Goal: Information Seeking & Learning: Check status

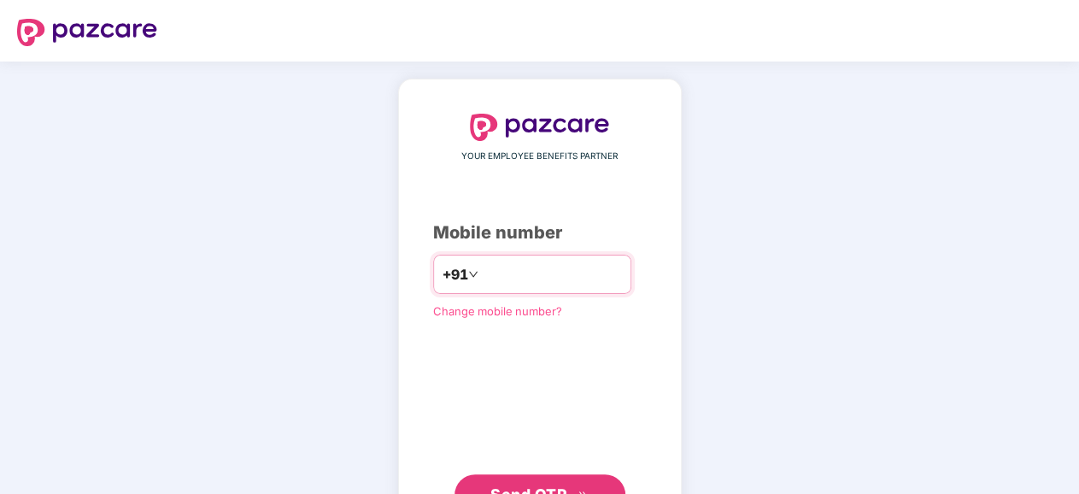
type input "**********"
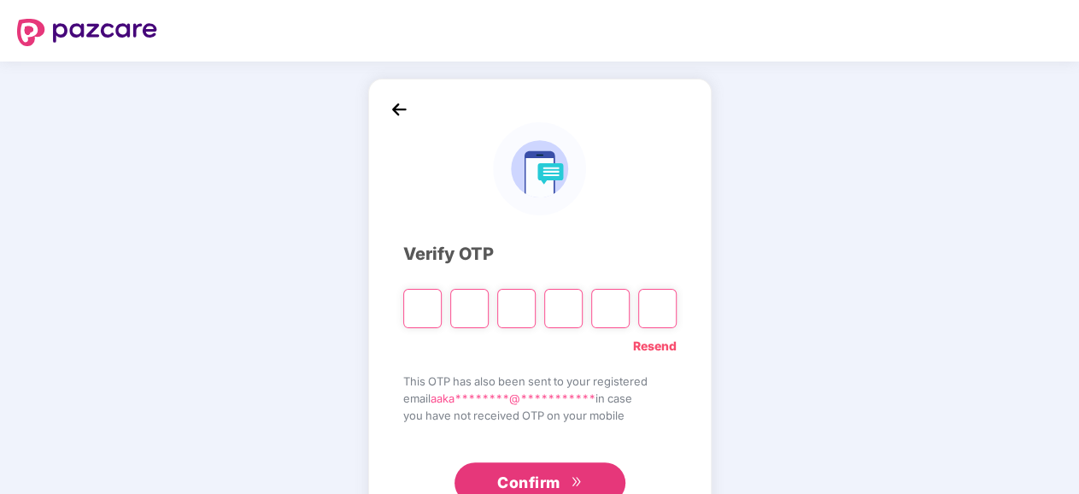
type input "*"
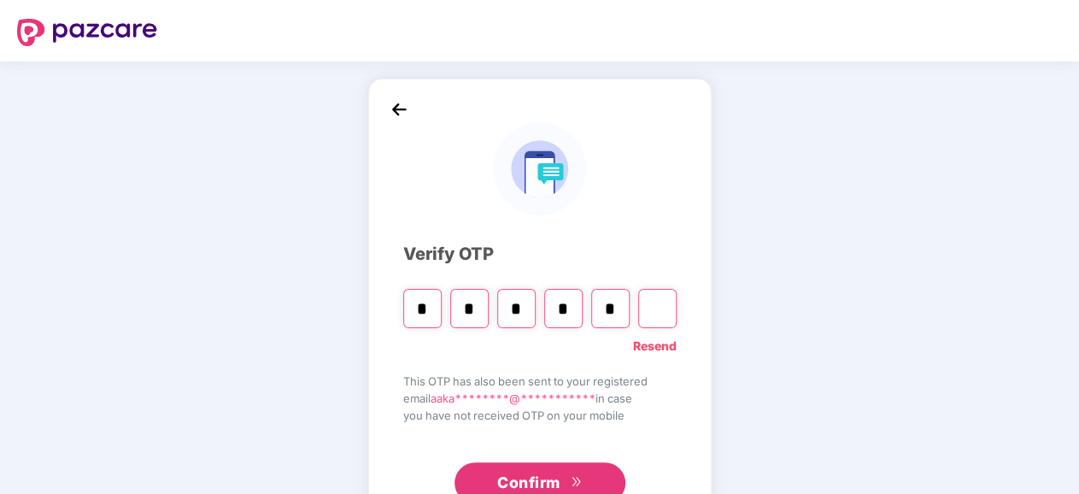
type input "*"
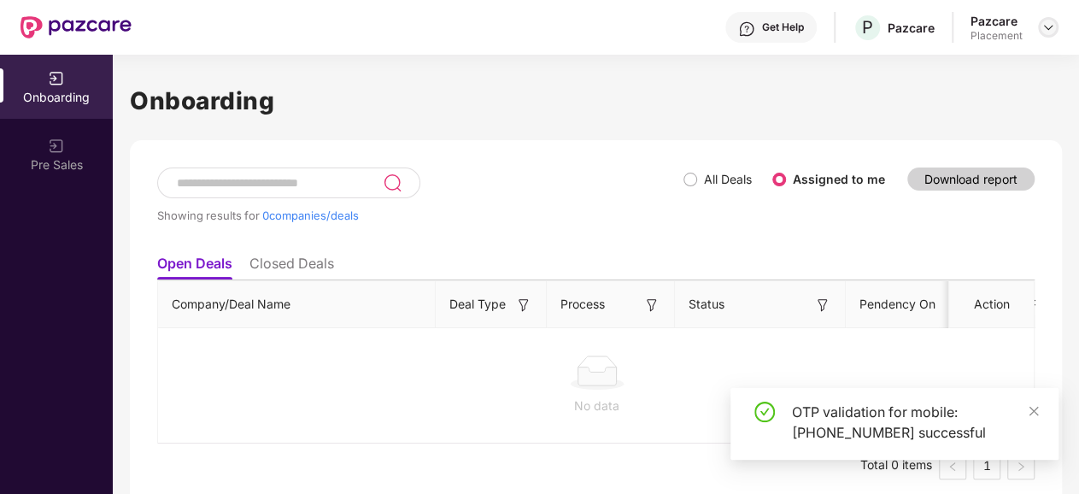
click at [1050, 26] on img at bounding box center [1048, 27] width 14 height 14
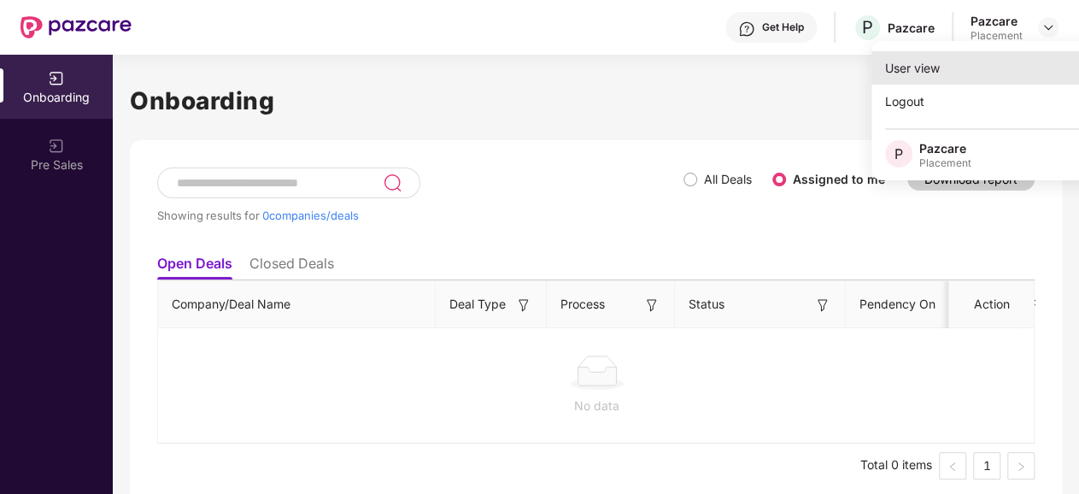
click at [923, 71] on div "User view" at bounding box center [982, 67] width 222 height 33
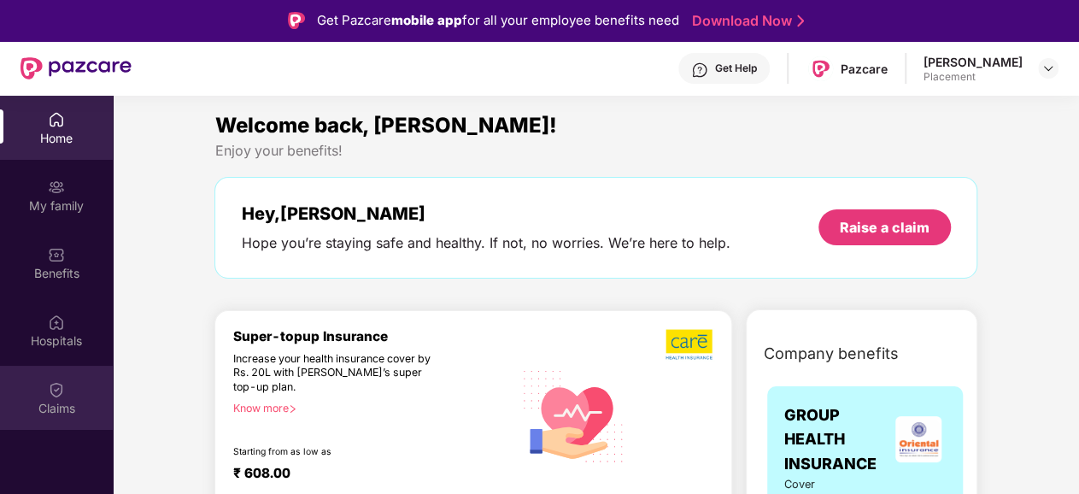
click at [56, 407] on div "Claims" at bounding box center [56, 408] width 113 height 17
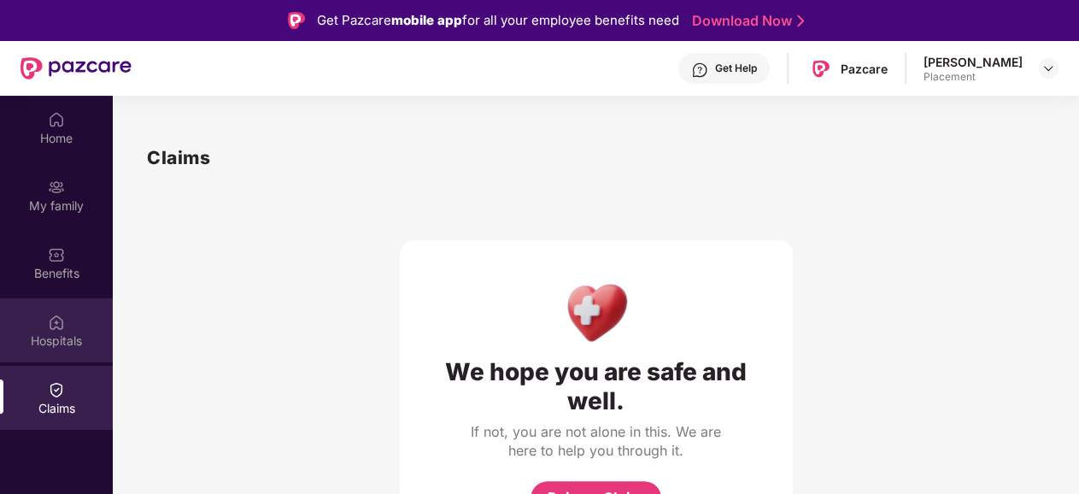
click at [42, 342] on div "Hospitals" at bounding box center [56, 340] width 113 height 17
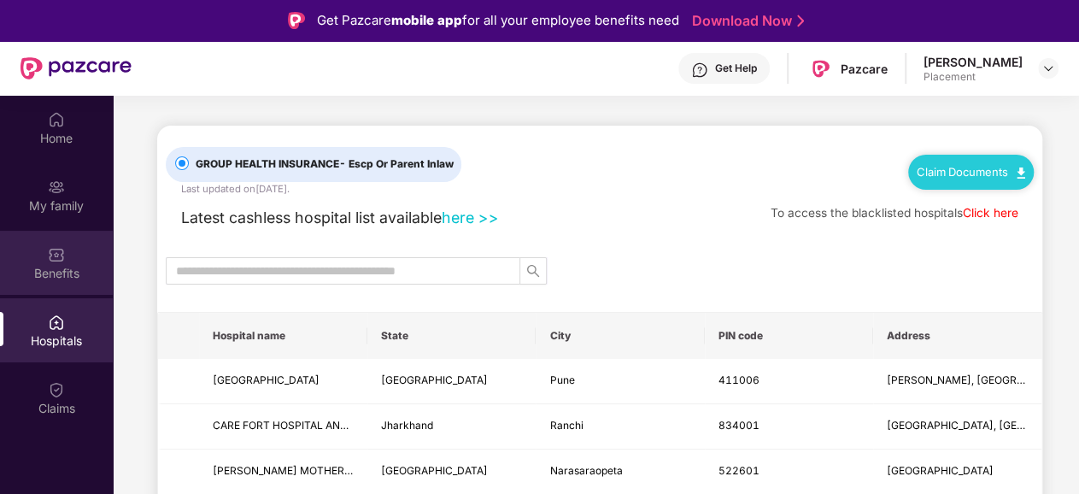
click at [54, 242] on div "Benefits" at bounding box center [56, 263] width 113 height 64
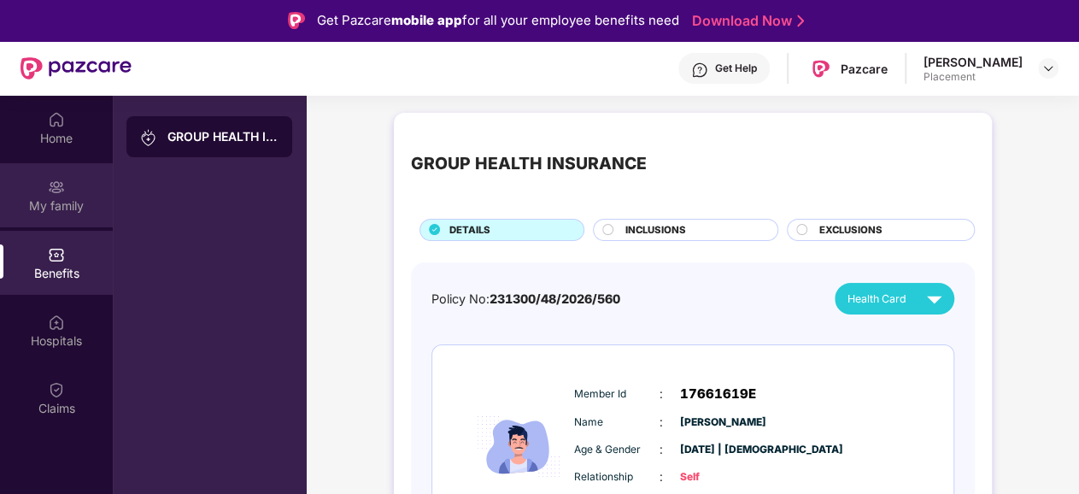
click at [58, 202] on div "My family" at bounding box center [56, 205] width 113 height 17
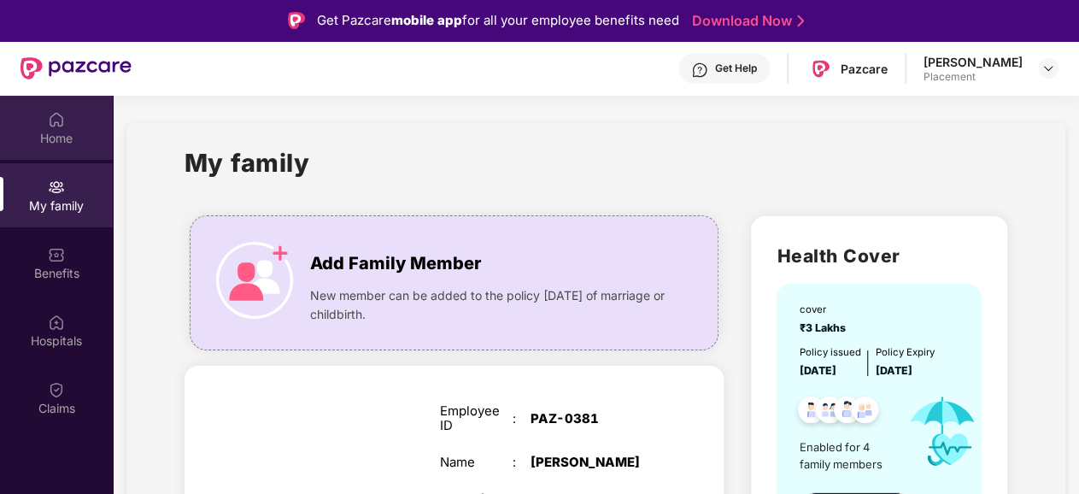
click at [67, 130] on div "Home" at bounding box center [56, 138] width 113 height 17
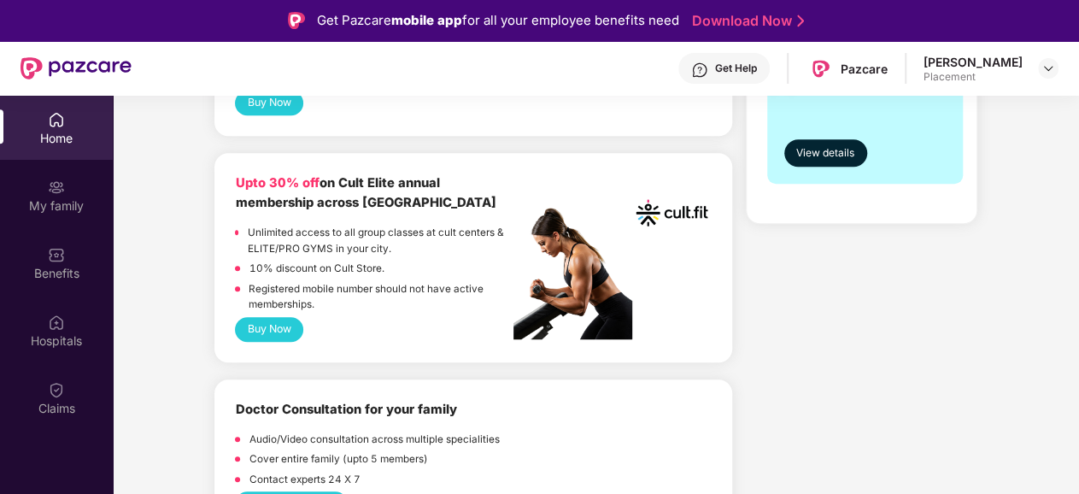
scroll to position [1025, 0]
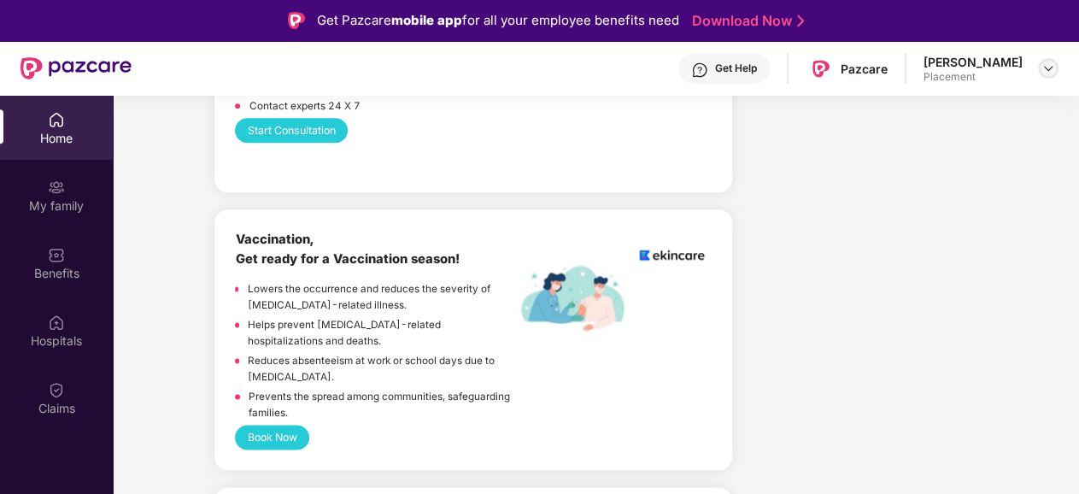
click at [1048, 68] on img at bounding box center [1048, 68] width 14 height 14
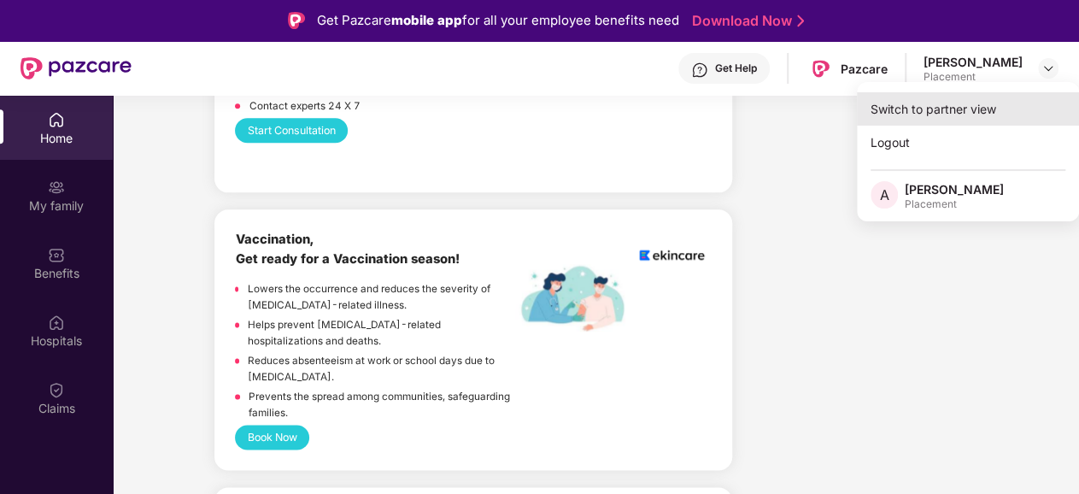
click at [892, 105] on div "Switch to partner view" at bounding box center [968, 108] width 222 height 33
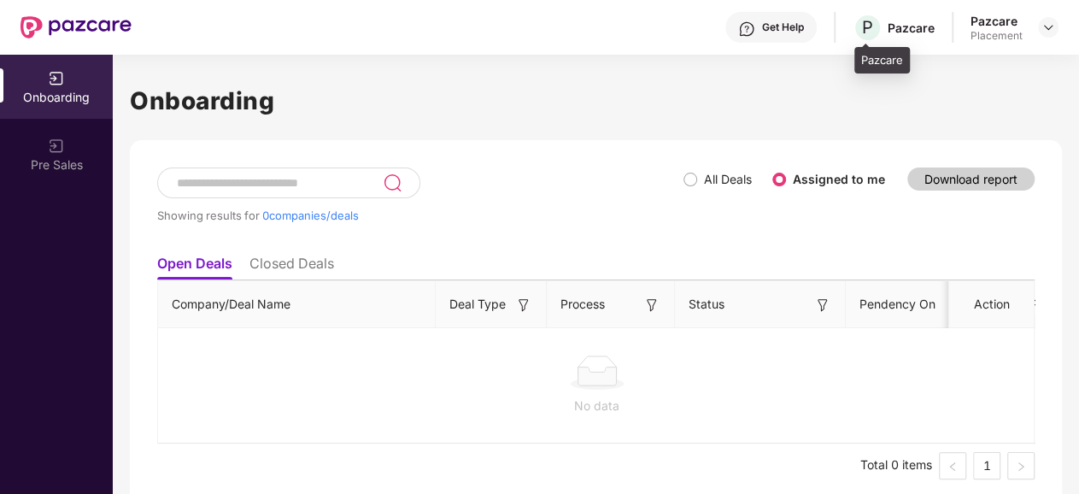
click at [899, 28] on div "Pazcare" at bounding box center [910, 28] width 47 height 16
click at [1002, 25] on div "Pazcare" at bounding box center [996, 21] width 52 height 16
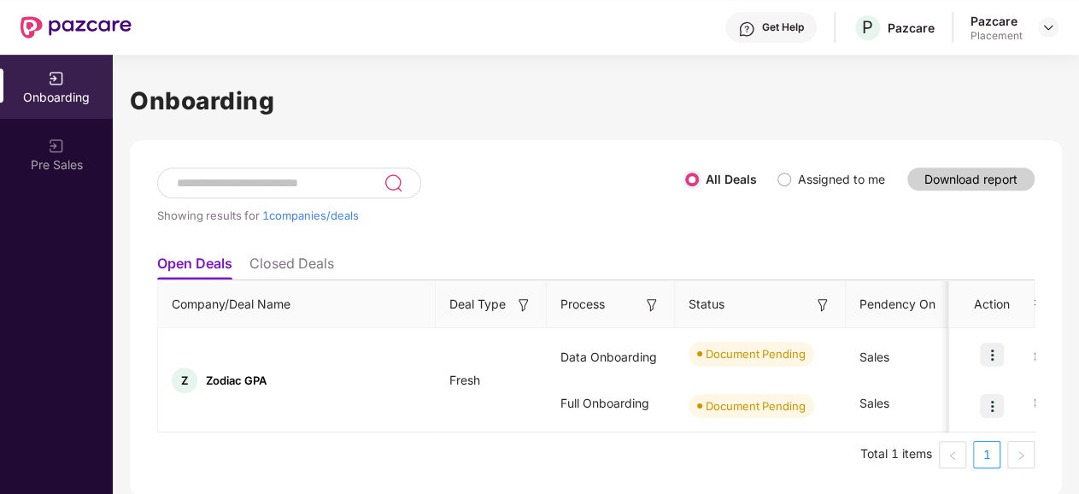
scroll to position [0, 0]
click at [1050, 33] on img at bounding box center [1048, 27] width 14 height 14
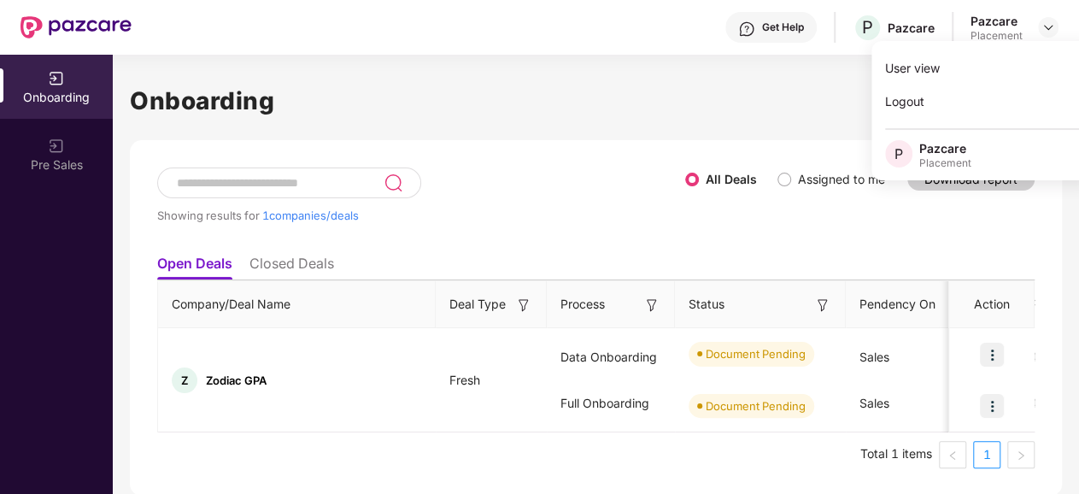
click at [942, 151] on div "Pazcare" at bounding box center [945, 148] width 52 height 16
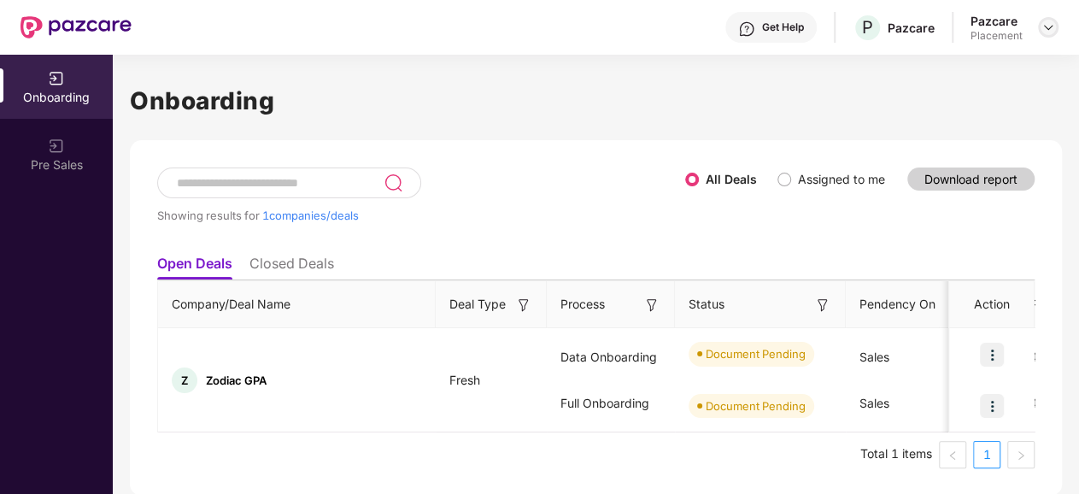
click at [1048, 32] on img at bounding box center [1048, 27] width 14 height 14
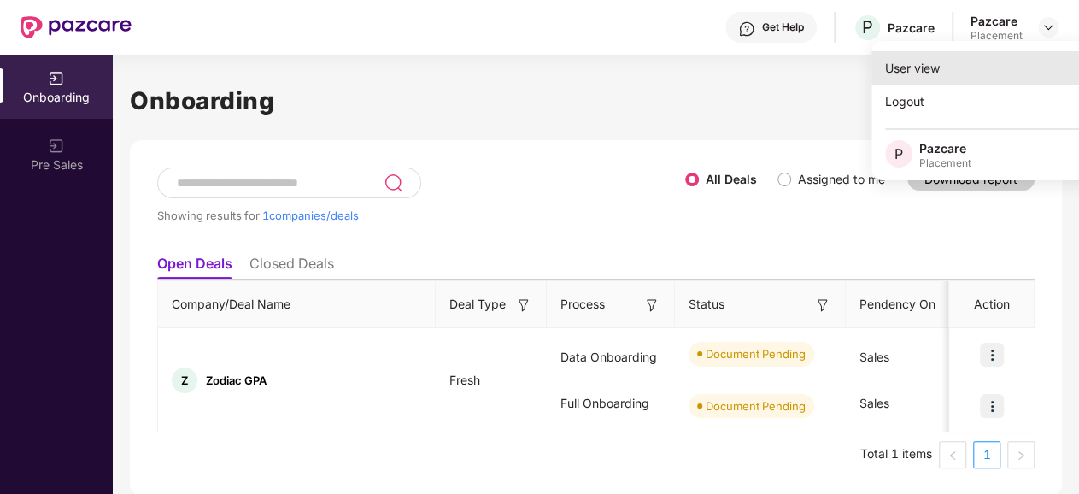
click at [920, 72] on div "User view" at bounding box center [982, 67] width 222 height 33
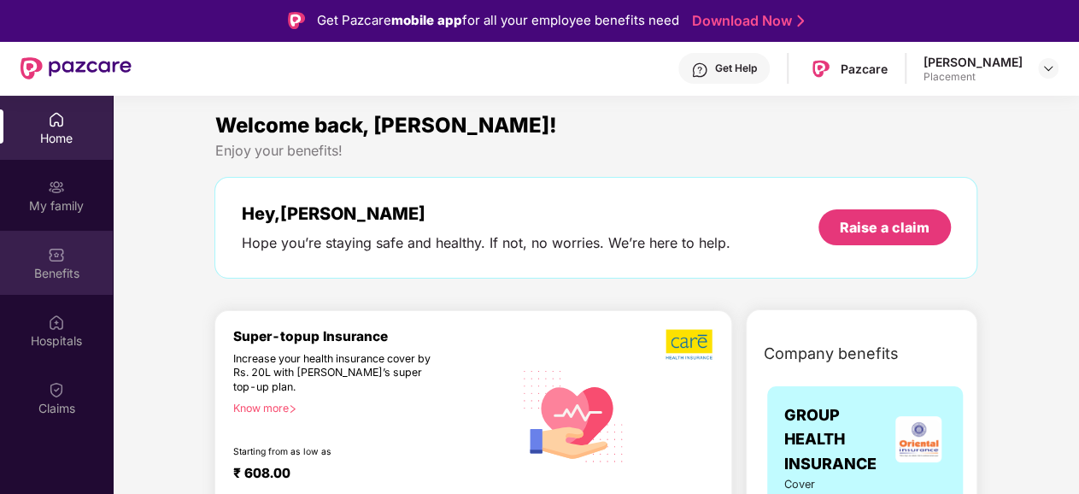
click at [67, 247] on div "Benefits" at bounding box center [56, 263] width 113 height 64
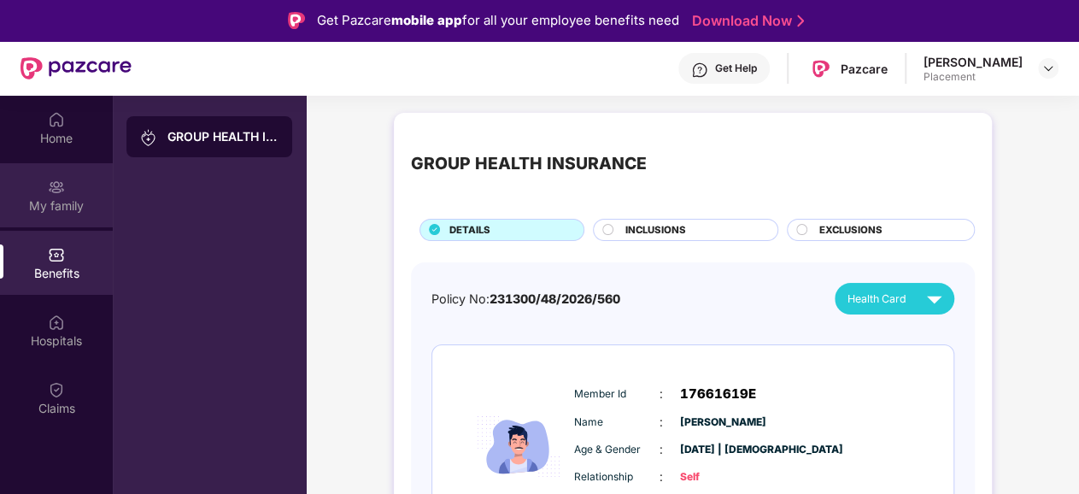
click at [58, 221] on div "My family" at bounding box center [56, 195] width 113 height 64
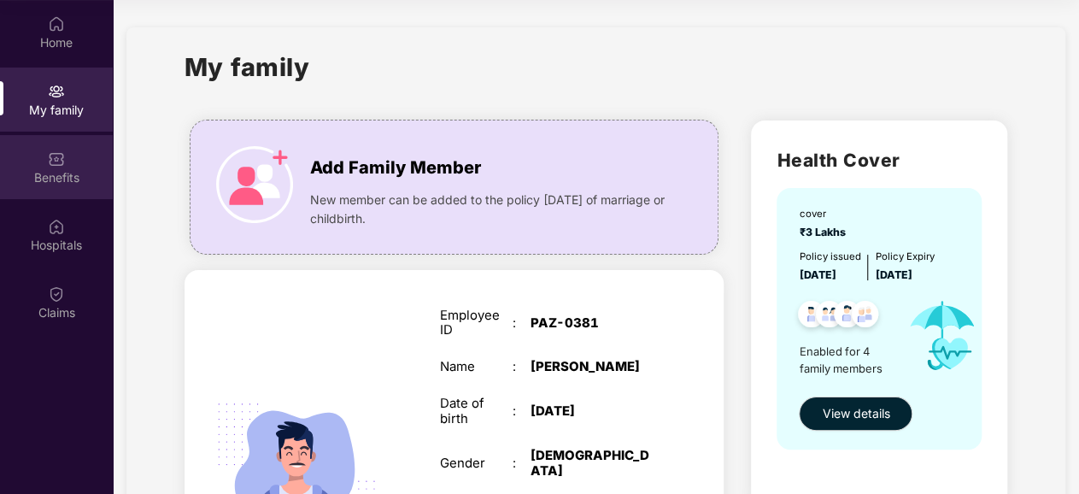
click at [44, 169] on div "Benefits" at bounding box center [56, 177] width 113 height 17
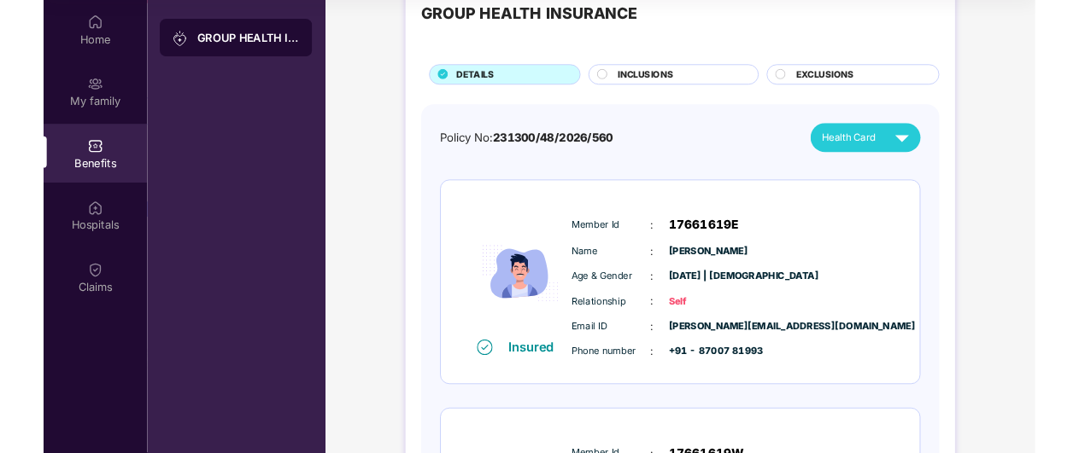
scroll to position [85, 0]
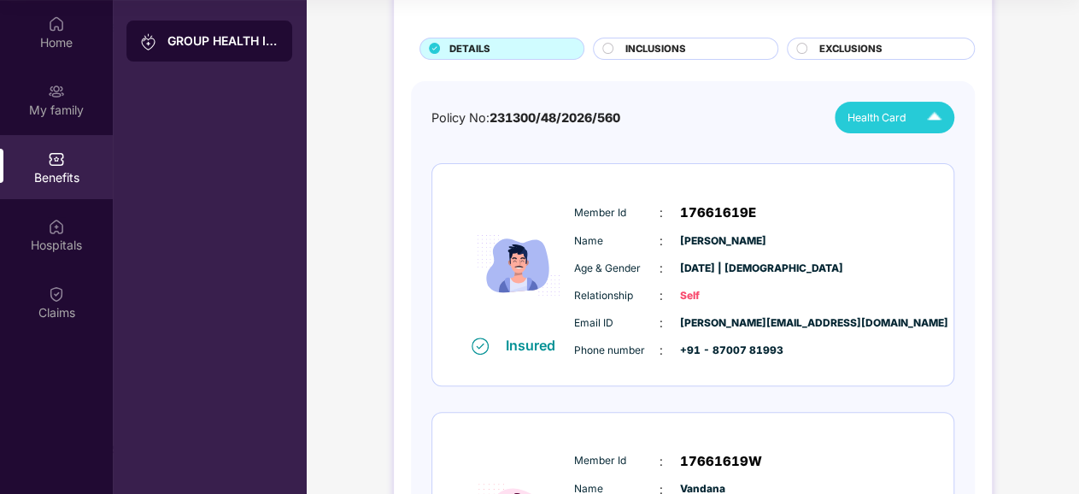
click at [940, 104] on img at bounding box center [934, 117] width 30 height 30
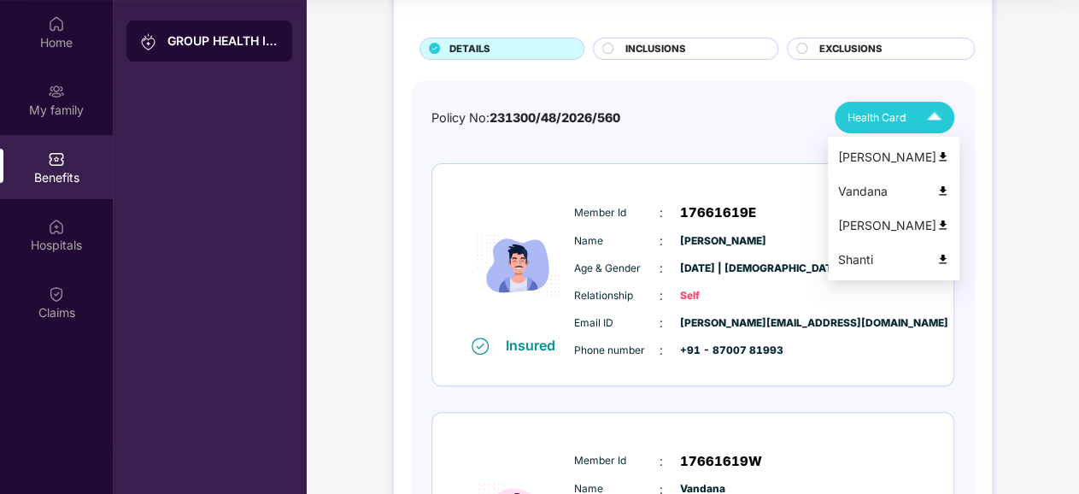
click at [887, 148] on div "[PERSON_NAME]" at bounding box center [893, 157] width 111 height 19
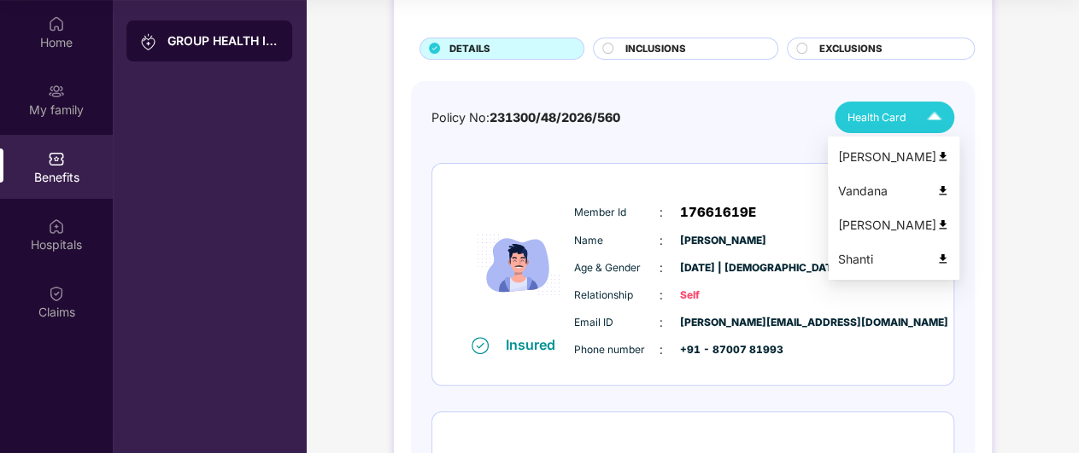
click at [936, 150] on img at bounding box center [942, 156] width 13 height 13
click at [936, 184] on img at bounding box center [942, 190] width 13 height 13
click at [926, 103] on img at bounding box center [934, 117] width 30 height 30
click at [936, 219] on img at bounding box center [942, 225] width 13 height 13
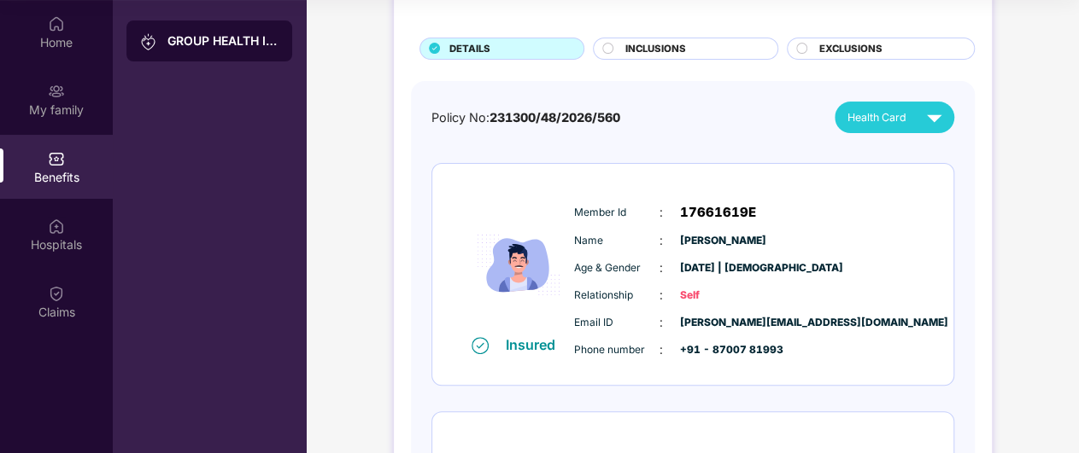
click at [718, 102] on div "Policy No: 231300/48/2026/560 Health Card" at bounding box center [692, 118] width 523 height 32
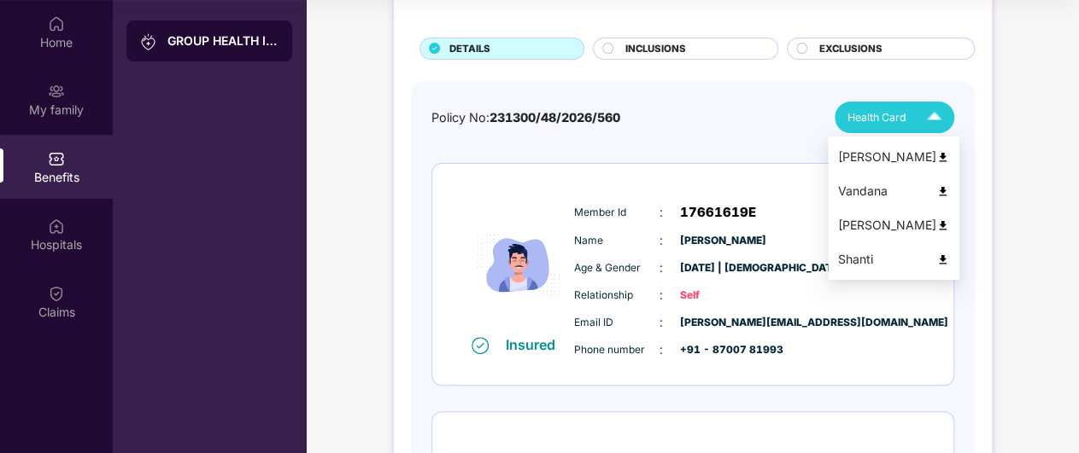
click at [900, 102] on div "Health Card" at bounding box center [898, 117] width 102 height 30
click at [857, 148] on div "[PERSON_NAME]" at bounding box center [893, 157] width 111 height 19
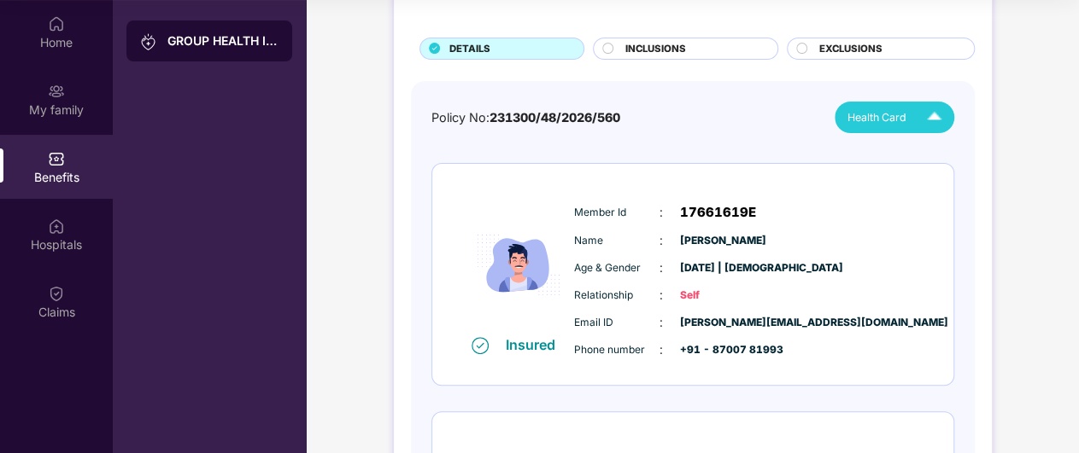
click at [53, 152] on img at bounding box center [56, 158] width 17 height 17
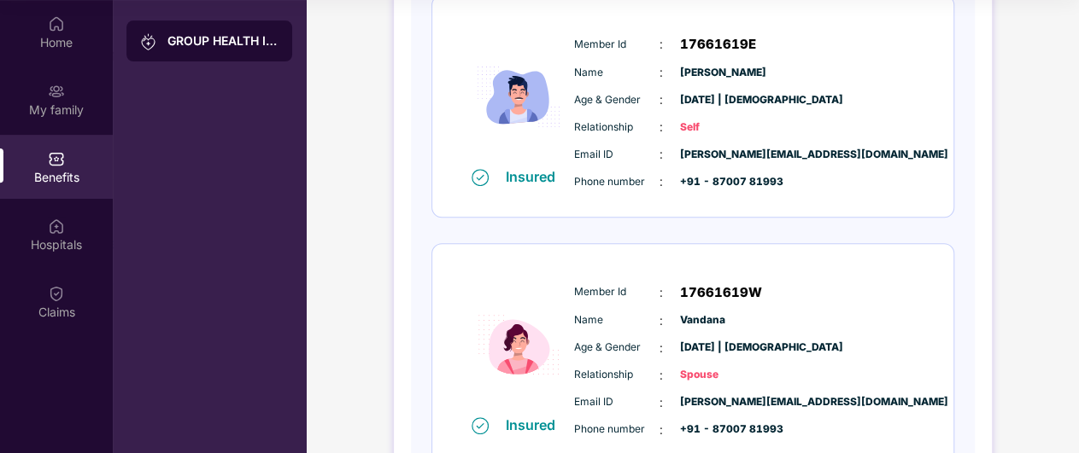
scroll to position [0, 0]
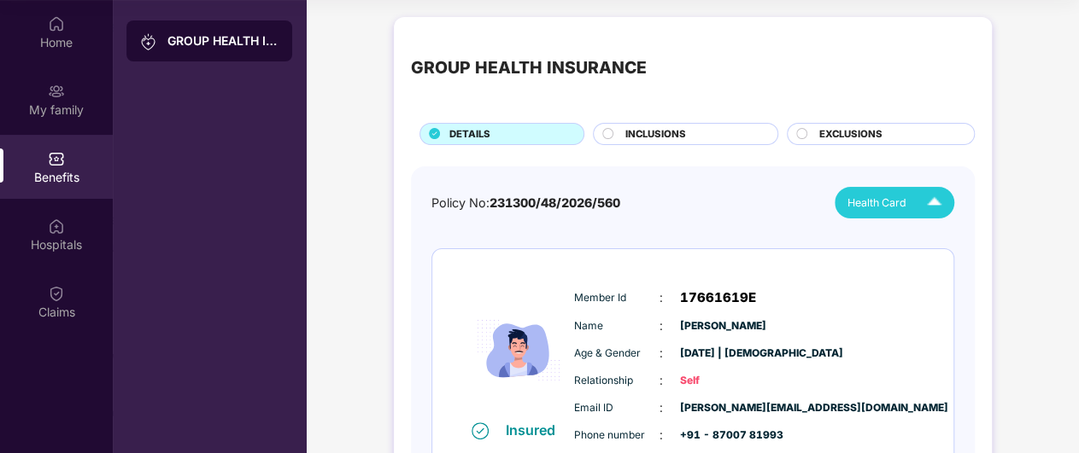
click at [183, 32] on div "GROUP HEALTH INSURANCE" at bounding box center [222, 40] width 111 height 17
click at [850, 195] on span "Health Card" at bounding box center [876, 203] width 59 height 17
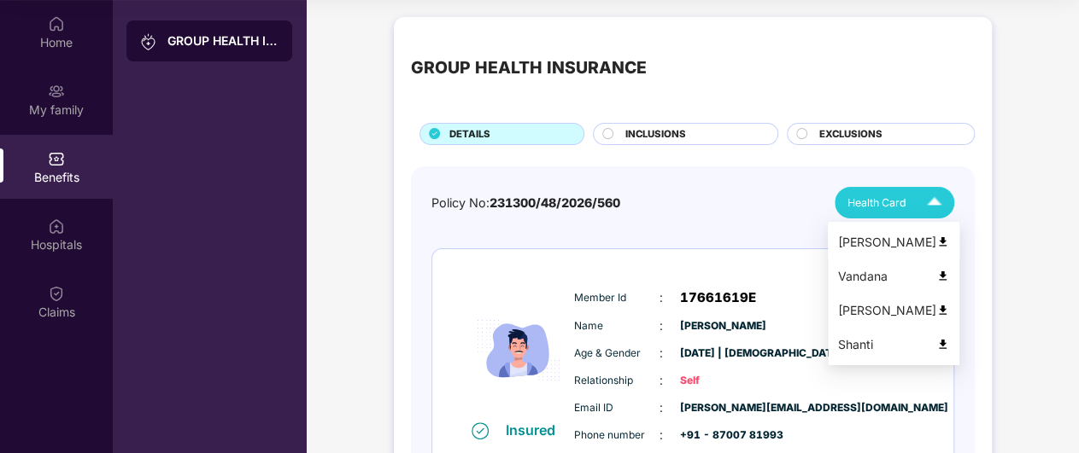
click at [857, 233] on div "[PERSON_NAME]" at bounding box center [893, 242] width 111 height 19
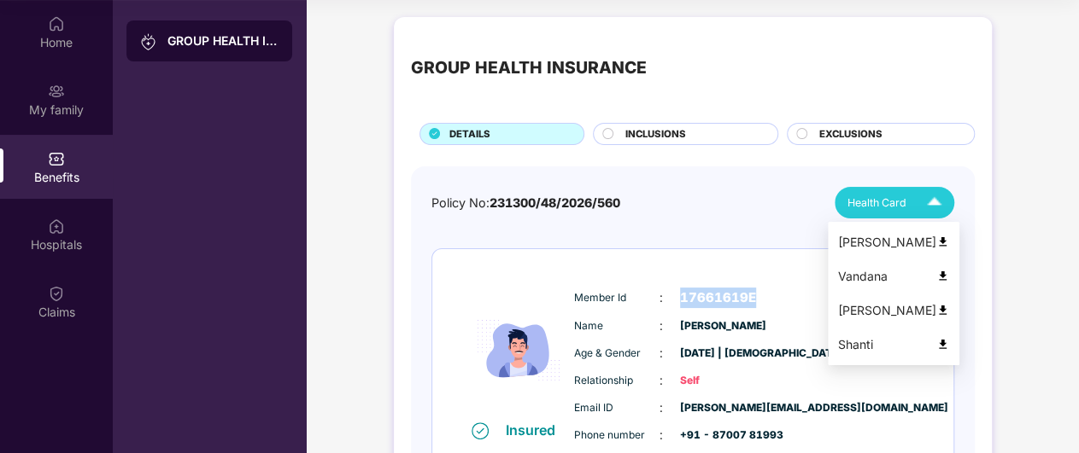
click at [928, 188] on img at bounding box center [934, 203] width 30 height 30
click at [931, 233] on div "[PERSON_NAME]" at bounding box center [893, 242] width 111 height 19
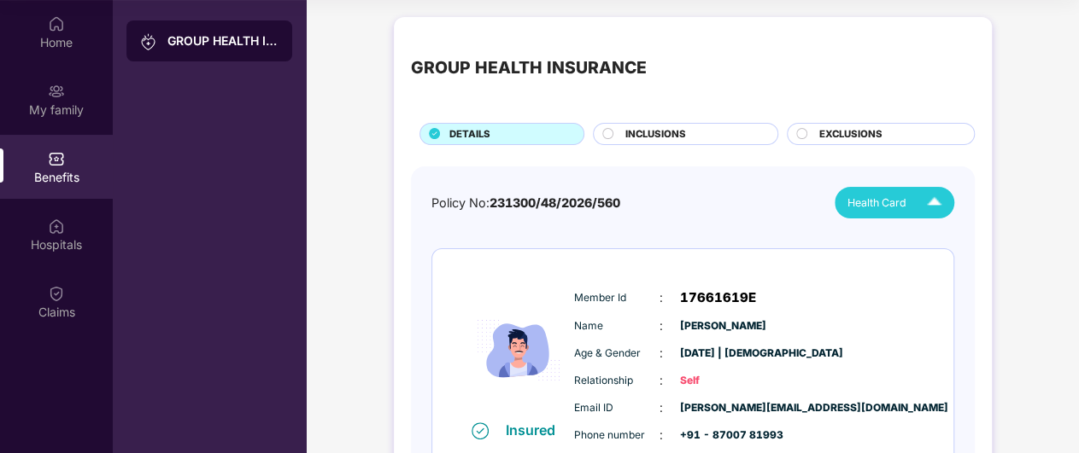
click at [529, 196] on span "231300/48/2026/560" at bounding box center [554, 203] width 131 height 15
click at [603, 128] on circle at bounding box center [608, 133] width 10 height 10
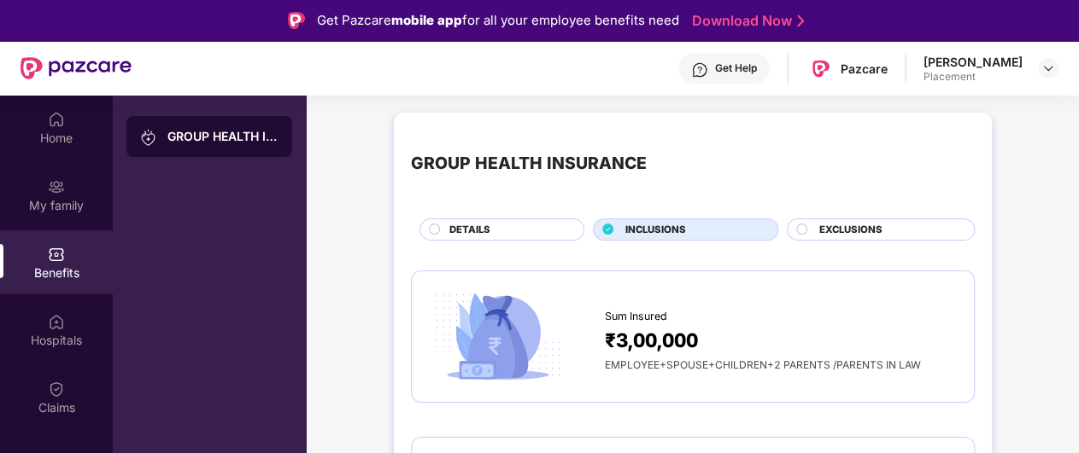
click at [800, 231] on div at bounding box center [803, 232] width 14 height 16
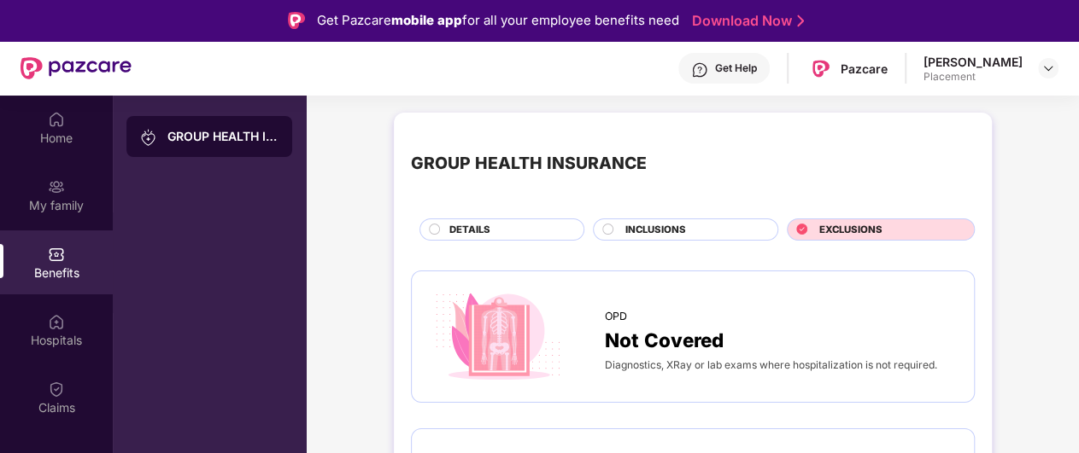
click at [605, 231] on div at bounding box center [609, 232] width 14 height 16
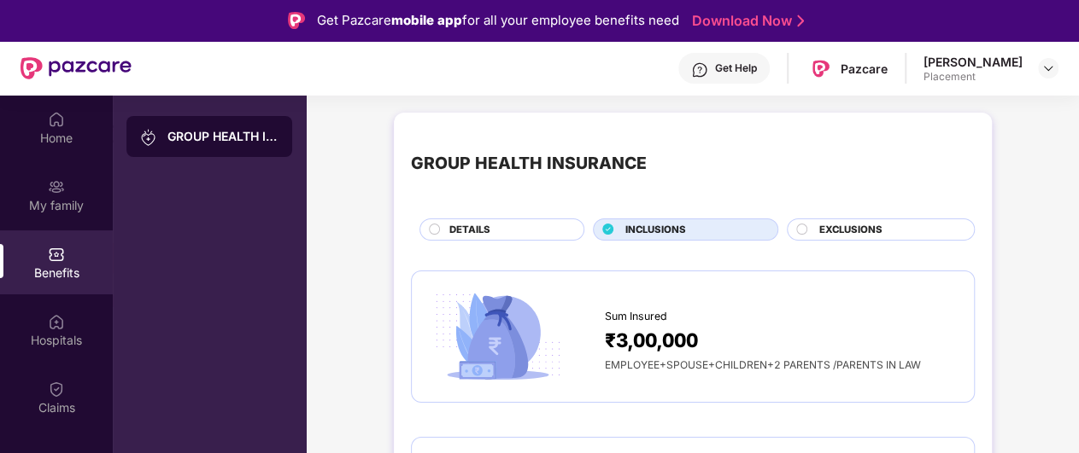
click at [430, 227] on circle at bounding box center [434, 229] width 10 height 10
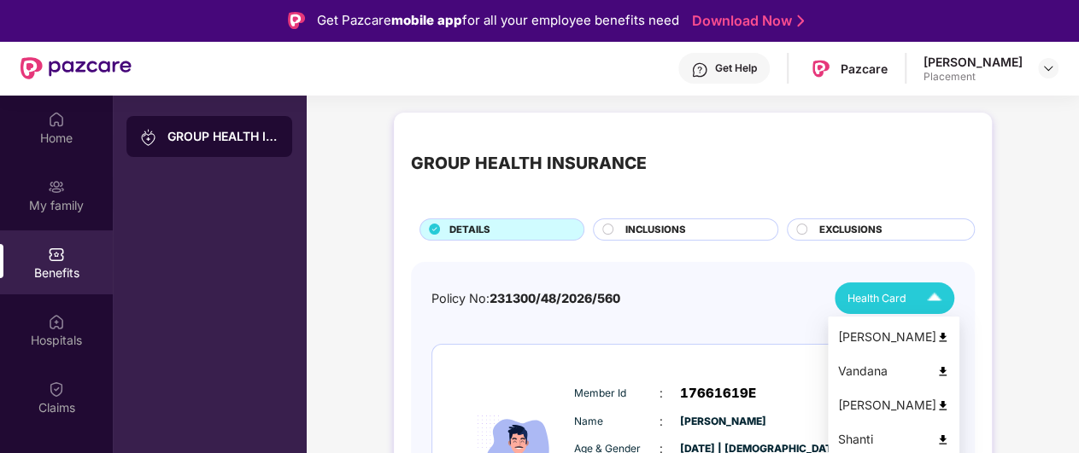
click at [886, 301] on span "Health Card" at bounding box center [876, 298] width 59 height 17
click at [936, 336] on img at bounding box center [942, 337] width 13 height 13
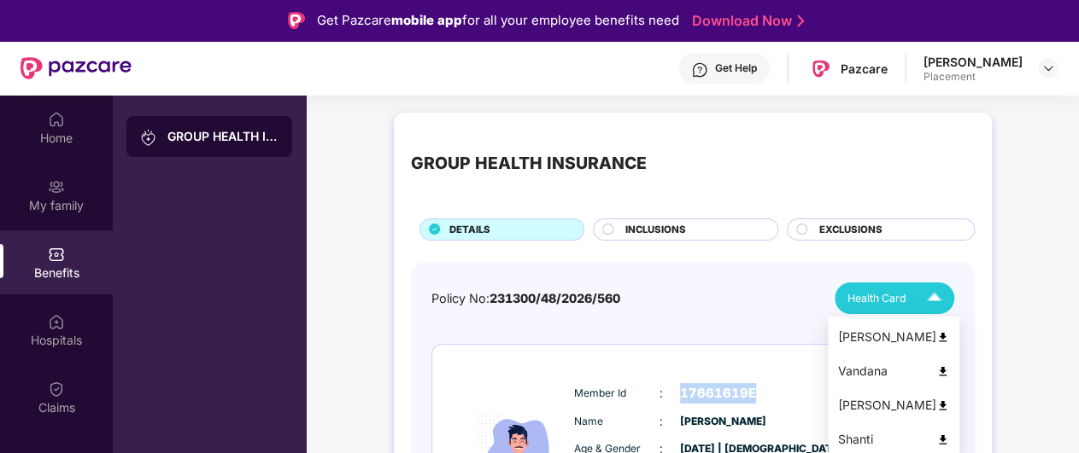
click at [923, 293] on img at bounding box center [934, 299] width 30 height 30
click at [936, 332] on img at bounding box center [942, 337] width 13 height 13
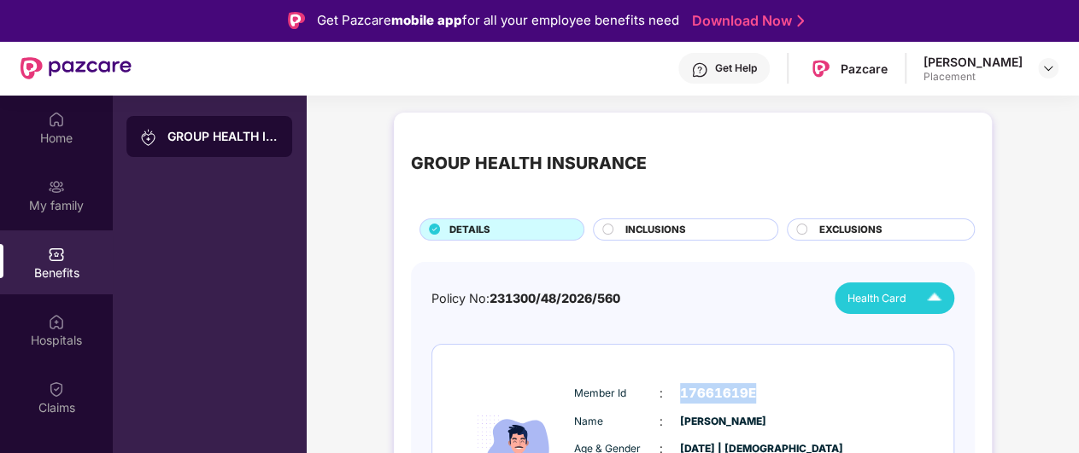
click at [927, 301] on img at bounding box center [934, 299] width 30 height 30
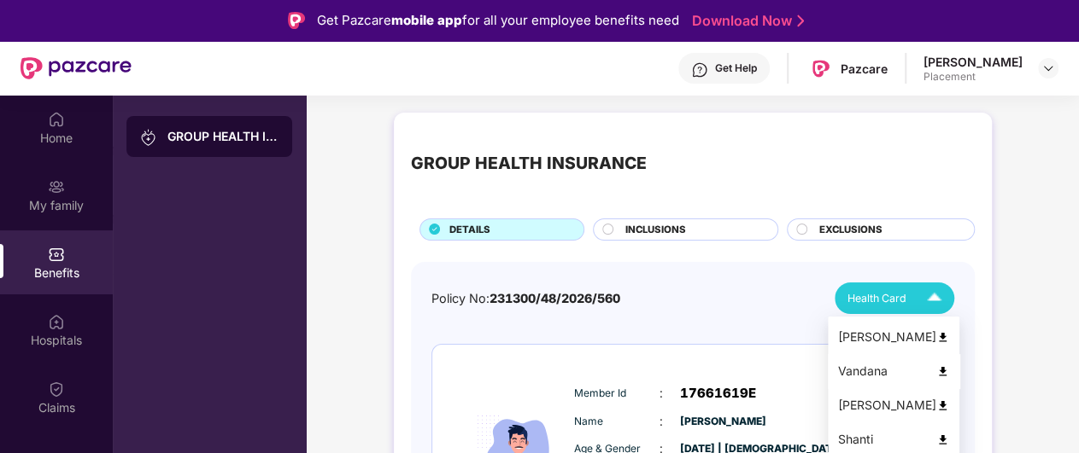
click at [874, 371] on div "Vandana" at bounding box center [893, 371] width 111 height 19
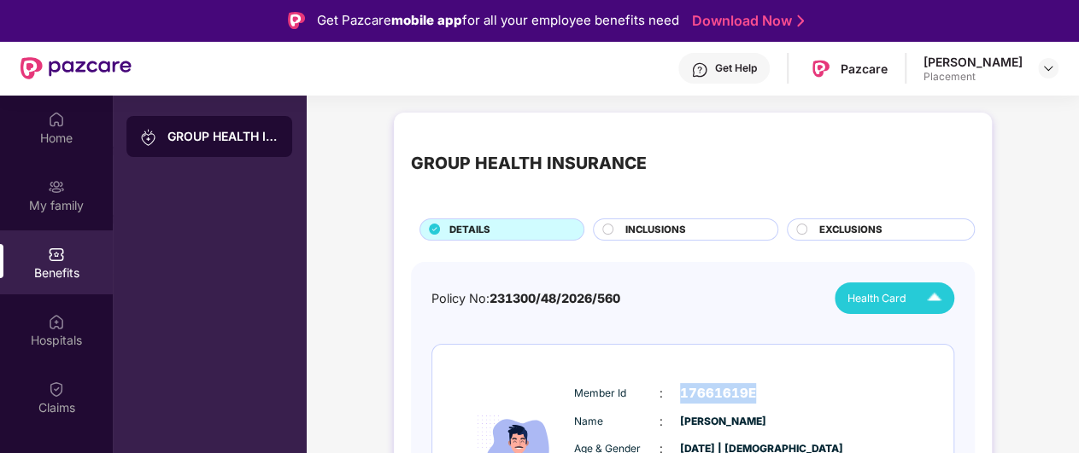
click at [874, 371] on div "Insured Member Id : 17661619E Name : [PERSON_NAME] & Gender : [DATE] | [DEMOGRA…" at bounding box center [692, 455] width 521 height 221
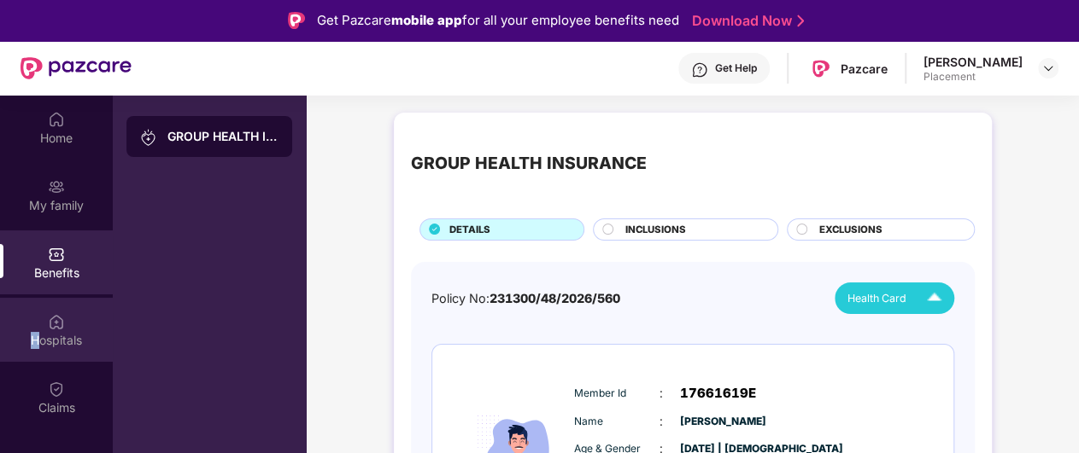
click at [37, 330] on div "Hospitals" at bounding box center [56, 330] width 113 height 64
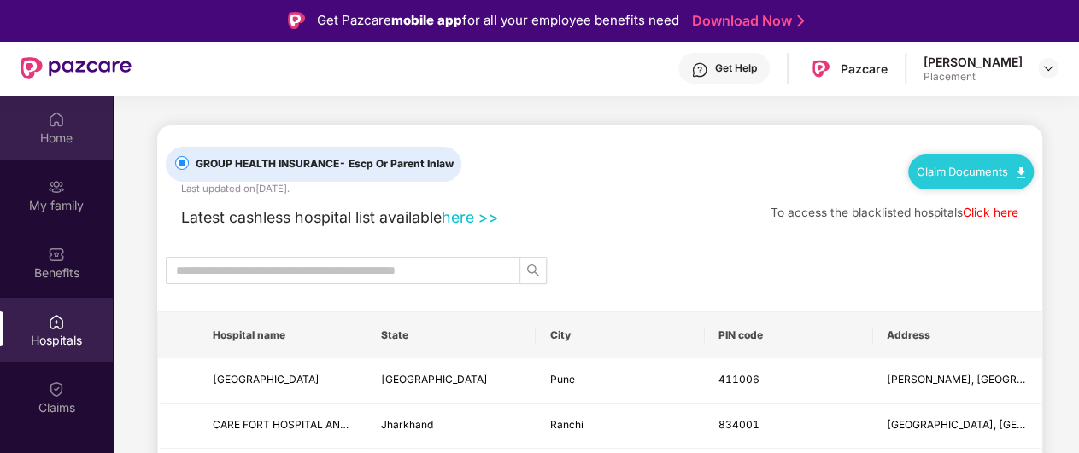
click at [51, 131] on div "Home" at bounding box center [56, 138] width 113 height 17
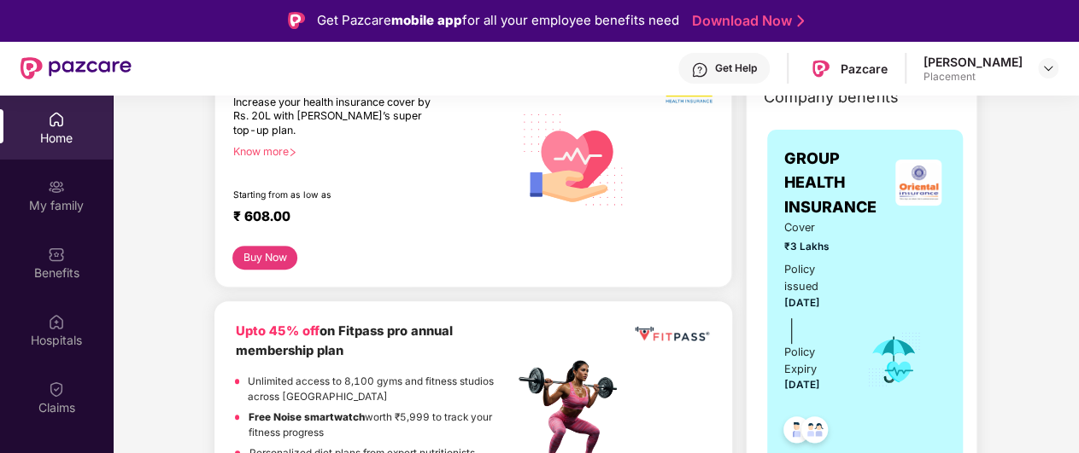
scroll to position [342, 0]
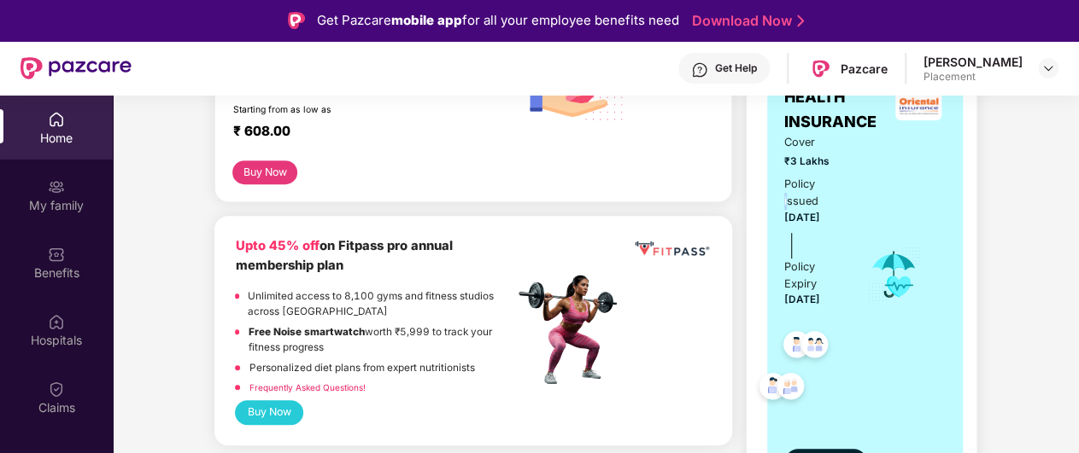
click at [810, 173] on div "Cover ₹3 Lakhs Policy issued [DATE] Policy Expiry [DATE]" at bounding box center [813, 274] width 59 height 281
click at [850, 284] on div "Cover ₹3 Lakhs Policy issued [DATE] Policy Expiry [DATE]" at bounding box center [864, 274] width 161 height 281
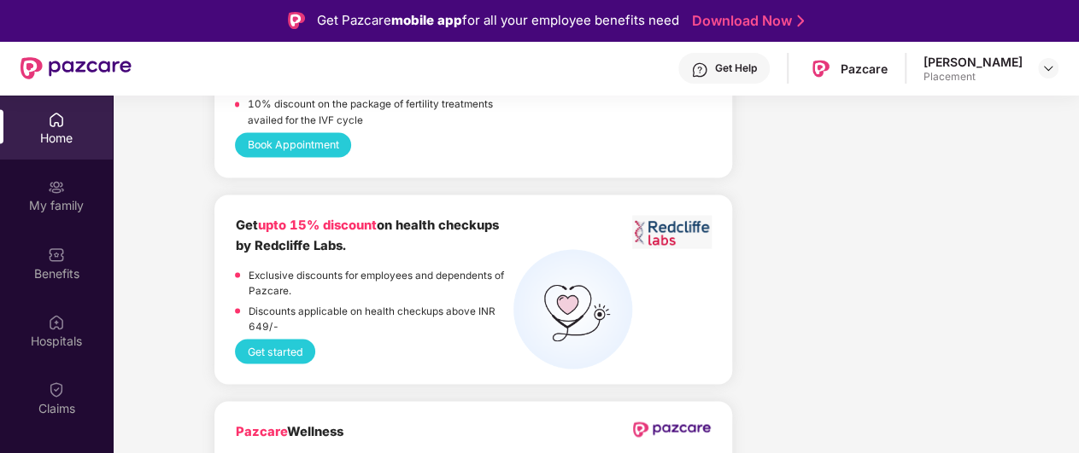
scroll to position [4868, 0]
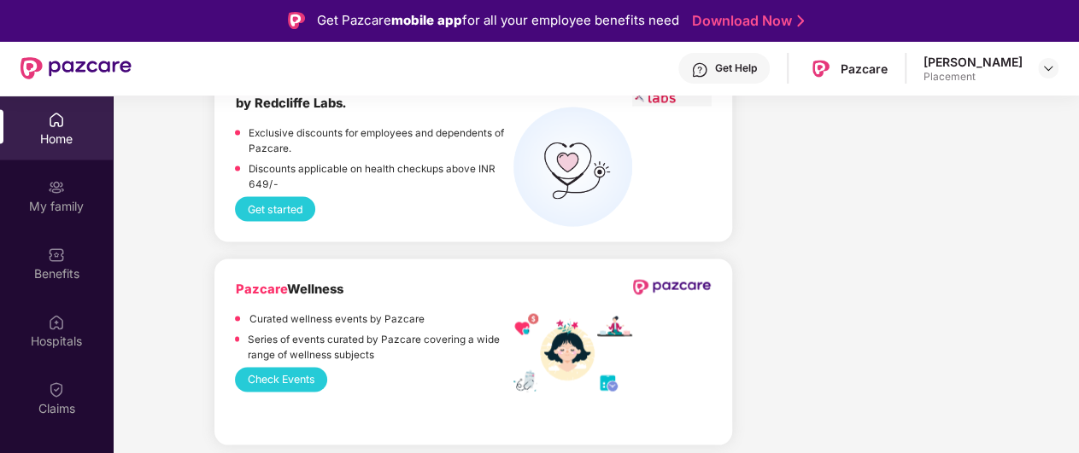
click at [63, 131] on div "Home" at bounding box center [56, 138] width 113 height 17
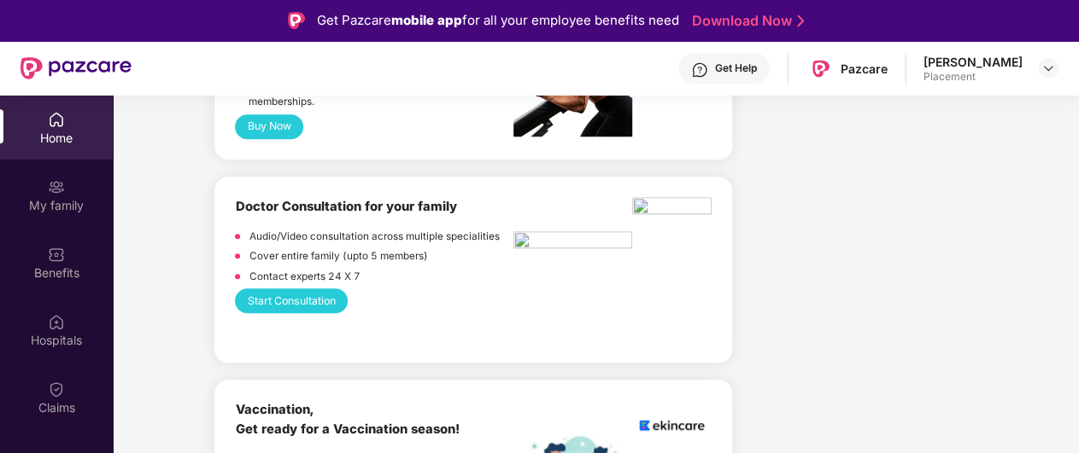
scroll to position [171, 0]
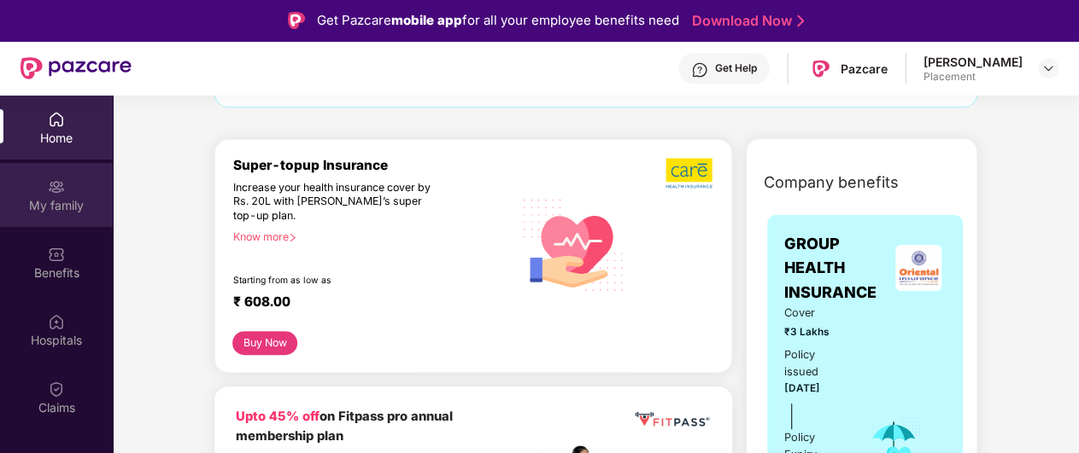
click at [76, 191] on div "My family" at bounding box center [56, 195] width 113 height 64
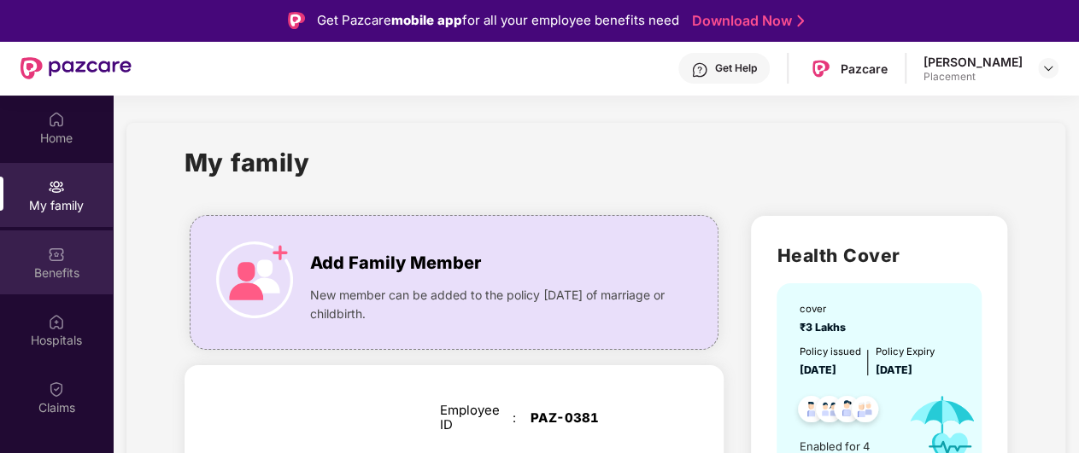
click at [63, 283] on div "Benefits" at bounding box center [56, 263] width 113 height 64
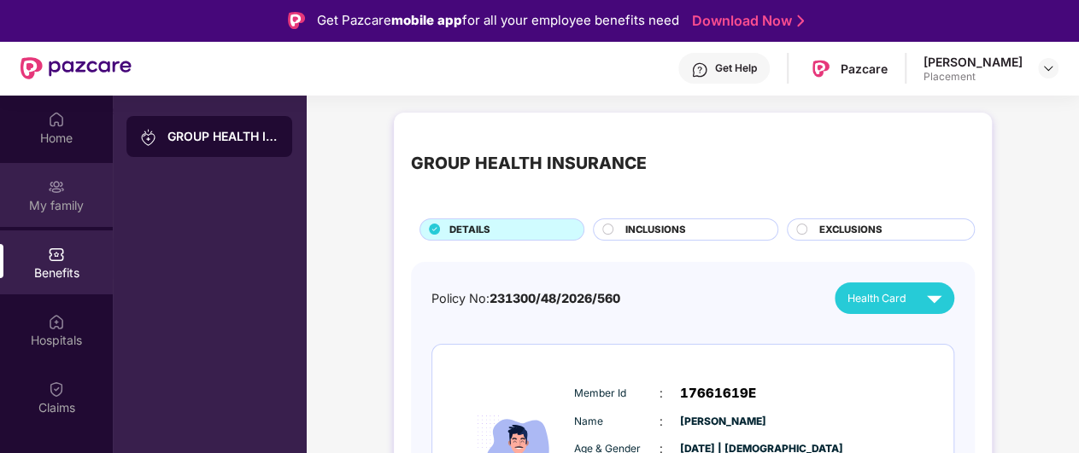
click at [44, 209] on div "My family" at bounding box center [56, 205] width 113 height 17
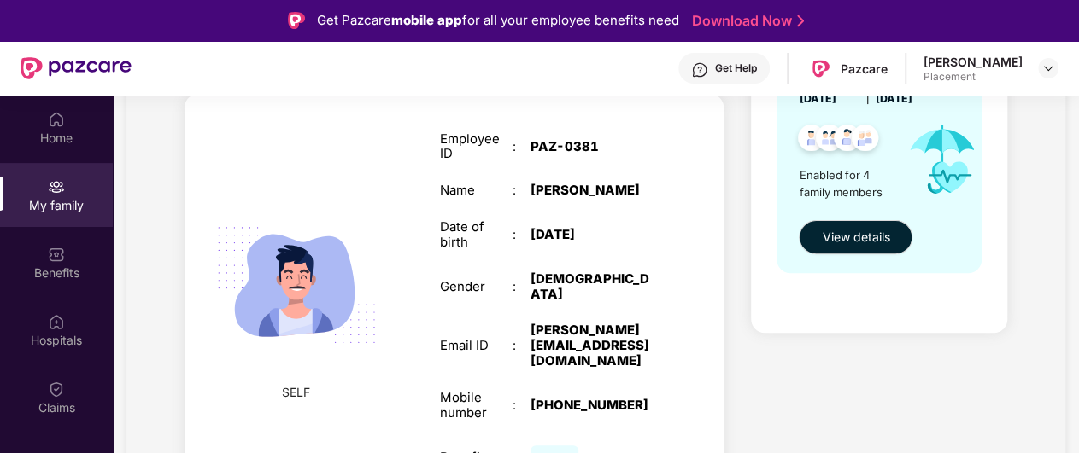
scroll to position [598, 0]
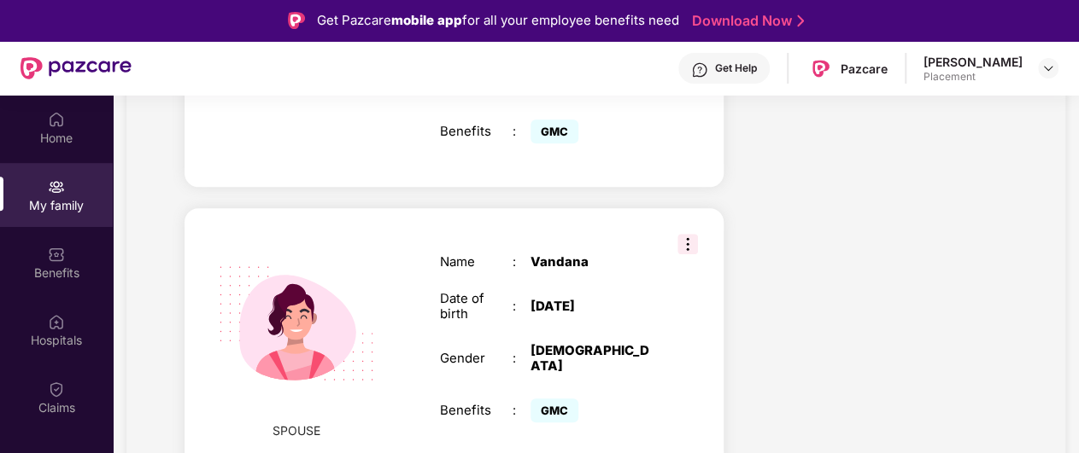
click at [677, 234] on img at bounding box center [687, 244] width 20 height 20
click at [576, 234] on div "Name : [PERSON_NAME] Date of birth : [DEMOGRAPHIC_DATA] Gender : [DEMOGRAPHIC_D…" at bounding box center [549, 341] width 253 height 215
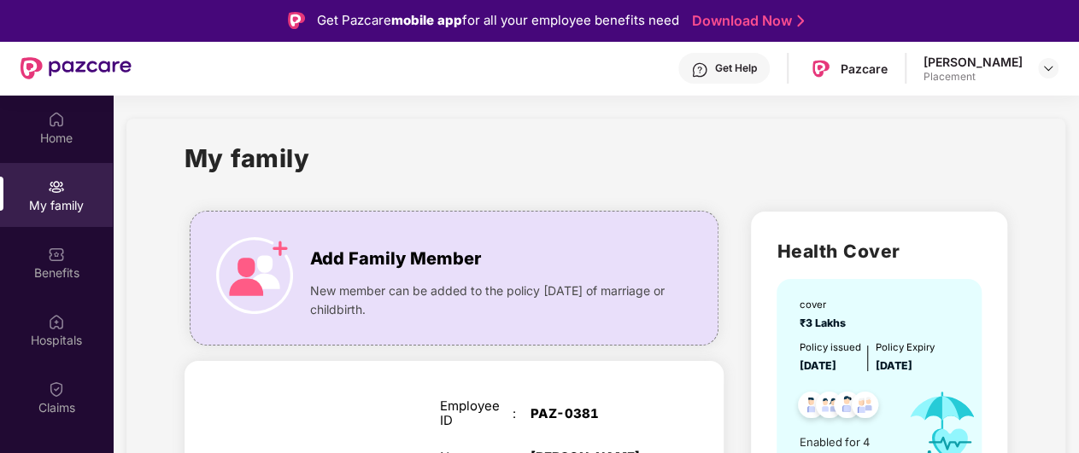
scroll to position [0, 0]
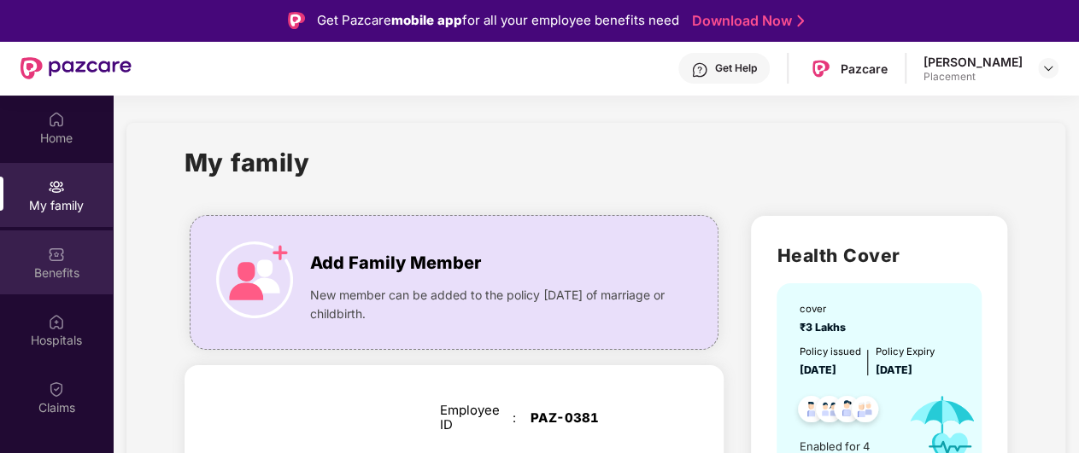
click at [53, 264] on div "Benefits" at bounding box center [56, 263] width 113 height 64
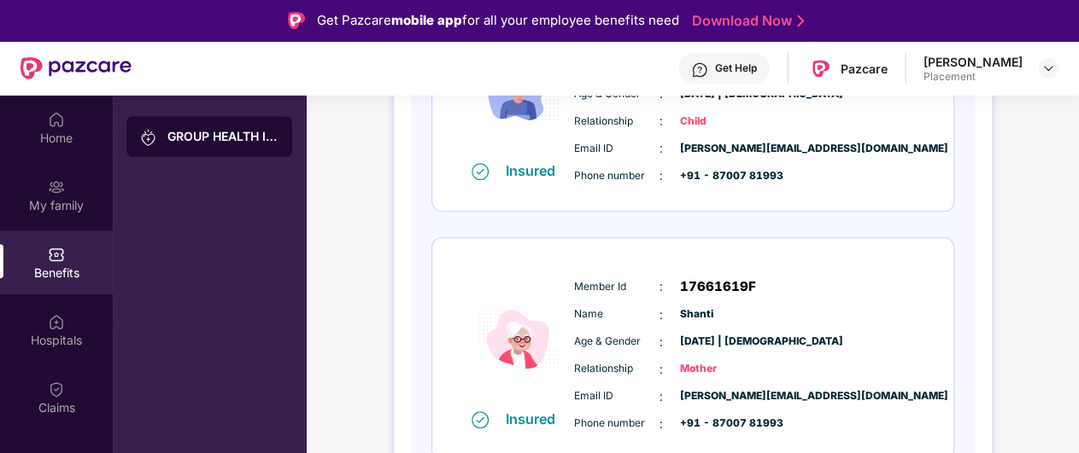
scroll to position [110, 0]
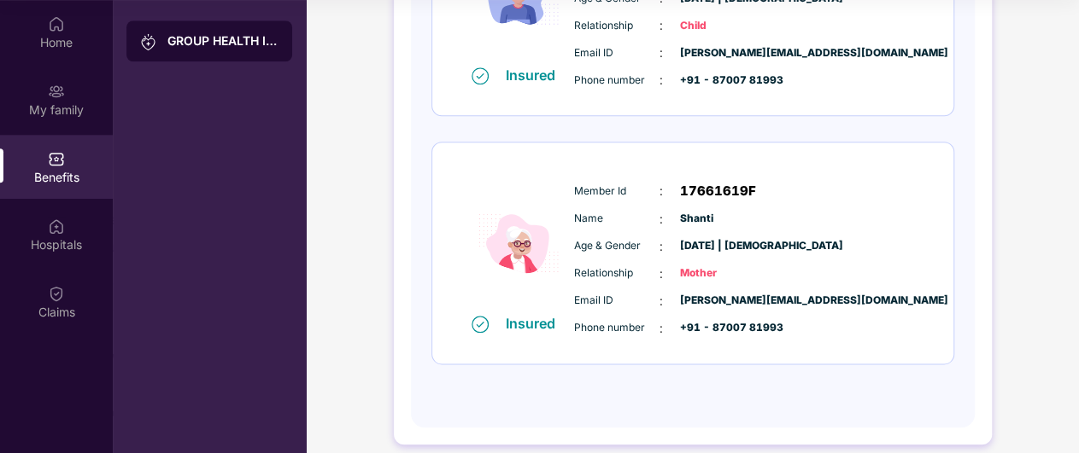
click at [493, 238] on img at bounding box center [518, 243] width 102 height 140
click at [446, 223] on div "Insured Member Id : 17661619F Name : [PERSON_NAME] Age & Gender : [DATE] | [DEM…" at bounding box center [692, 253] width 521 height 221
click at [523, 209] on img at bounding box center [518, 243] width 102 height 140
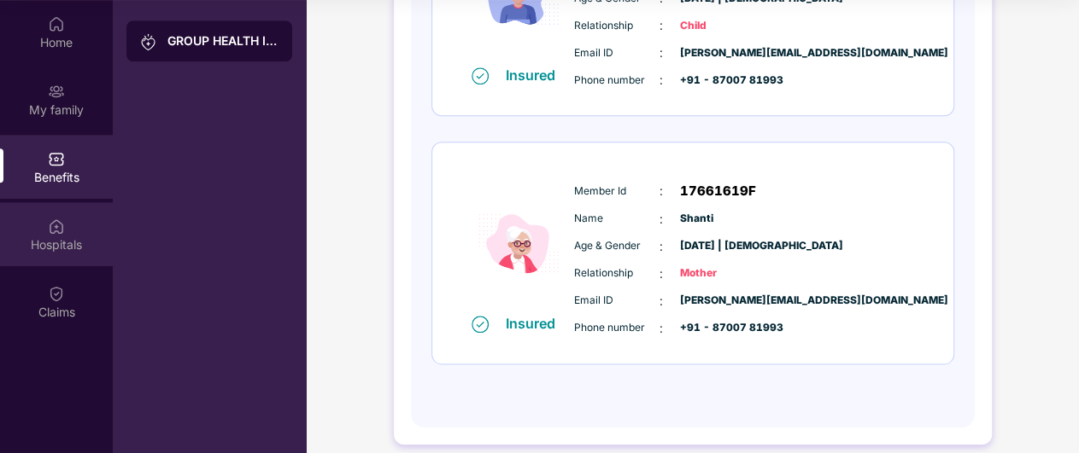
click at [72, 237] on div "Hospitals" at bounding box center [56, 245] width 113 height 17
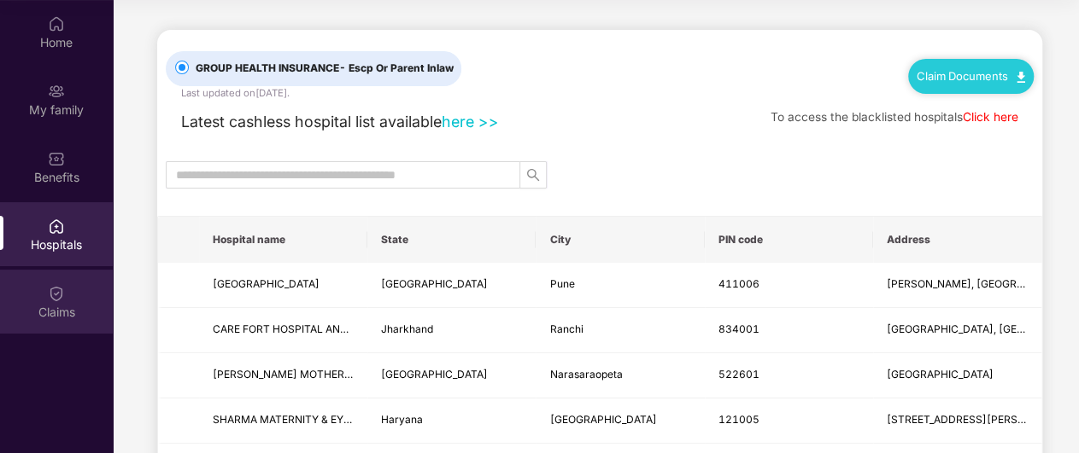
click at [62, 285] on img at bounding box center [56, 293] width 17 height 17
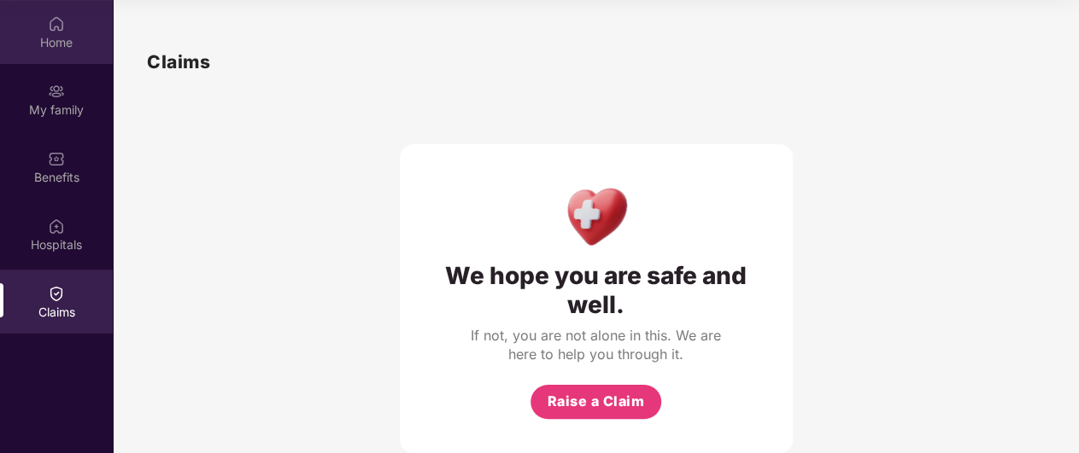
click at [53, 16] on img at bounding box center [56, 23] width 17 height 17
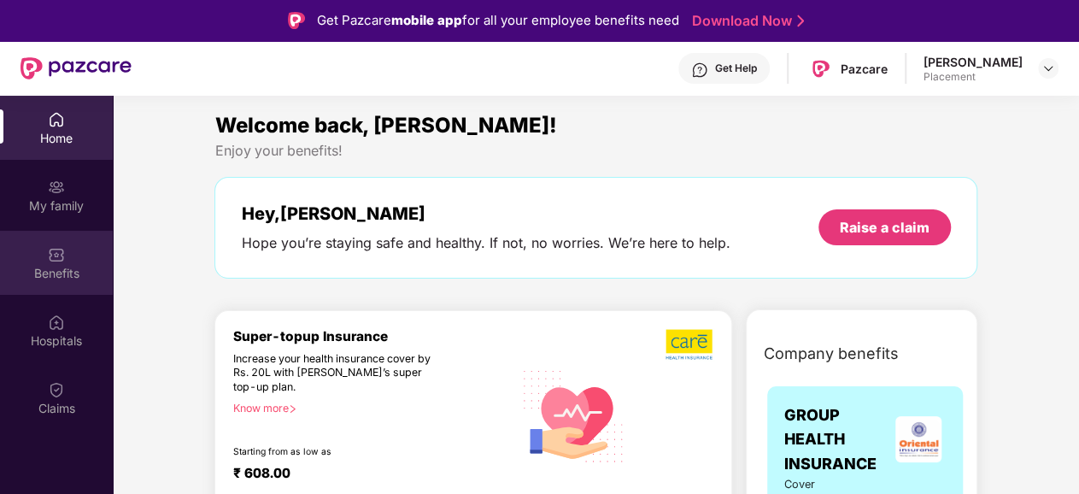
click at [63, 243] on div "Benefits" at bounding box center [56, 263] width 113 height 64
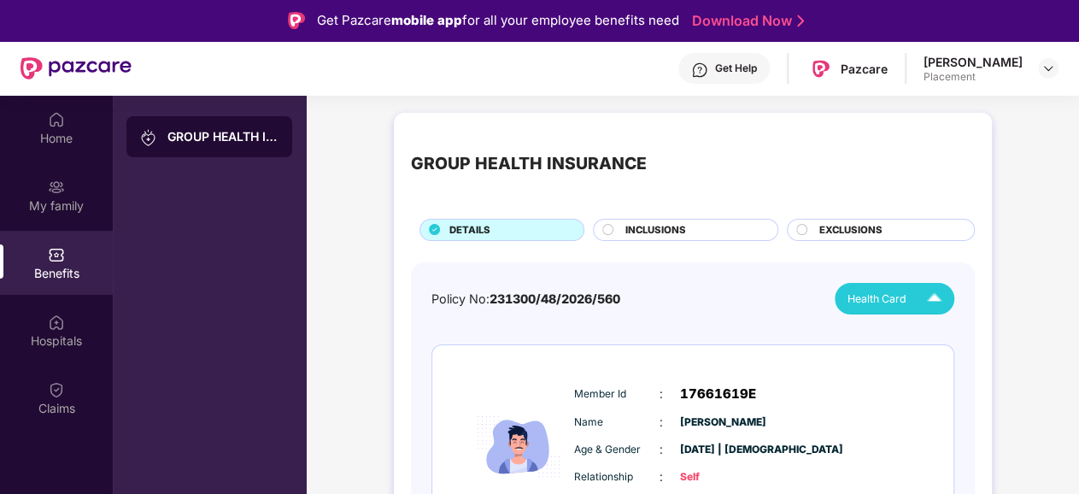
click at [932, 295] on img at bounding box center [934, 299] width 30 height 30
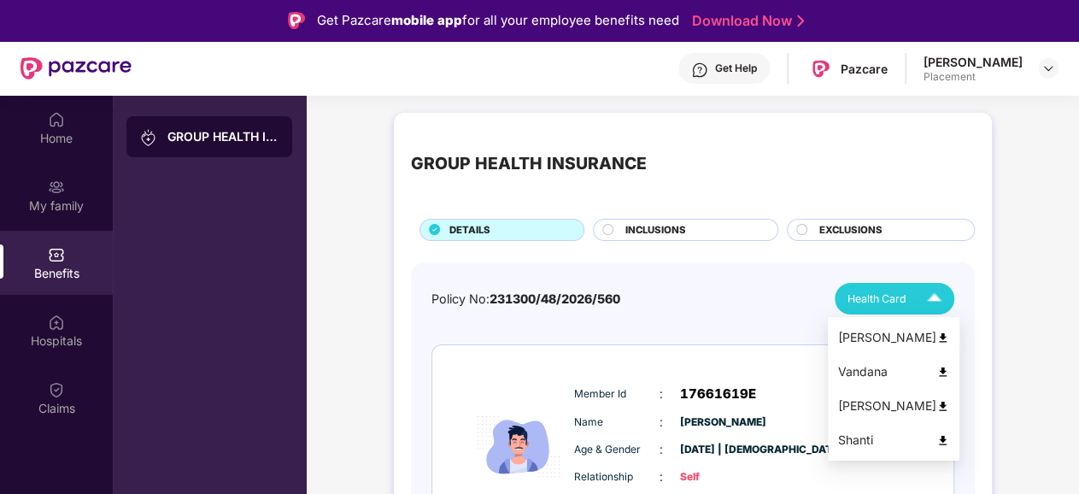
click at [899, 334] on div "[PERSON_NAME]" at bounding box center [893, 337] width 111 height 19
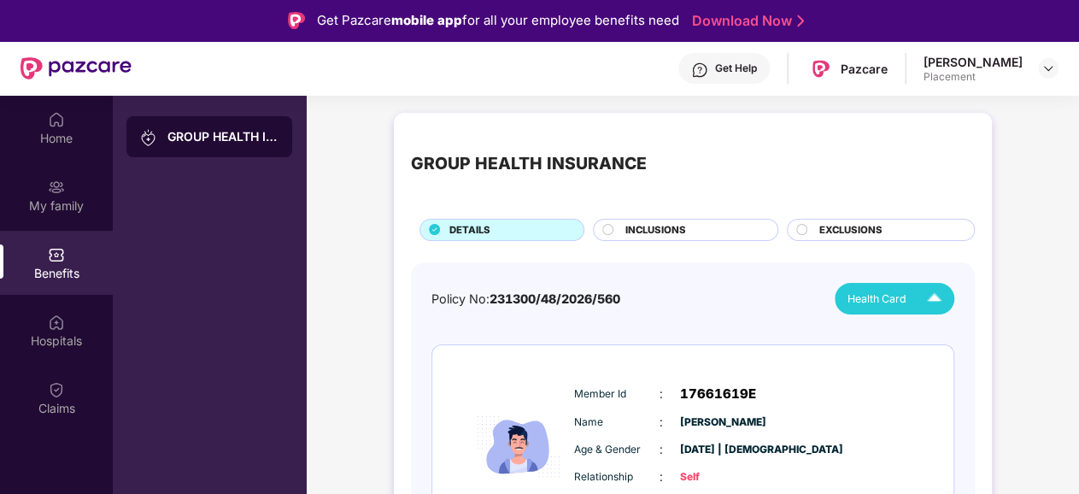
click at [927, 295] on img at bounding box center [934, 299] width 30 height 30
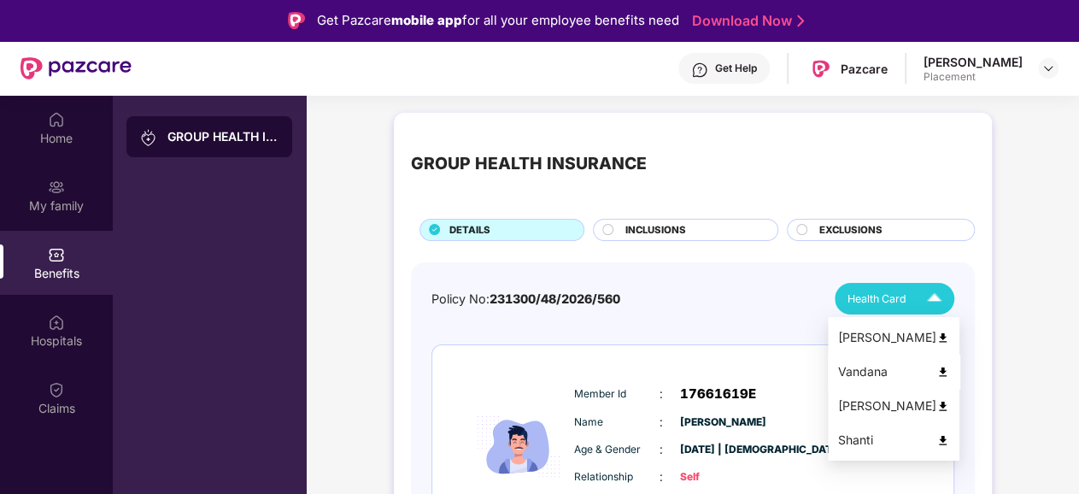
click at [889, 377] on div "Vandana" at bounding box center [893, 371] width 111 height 19
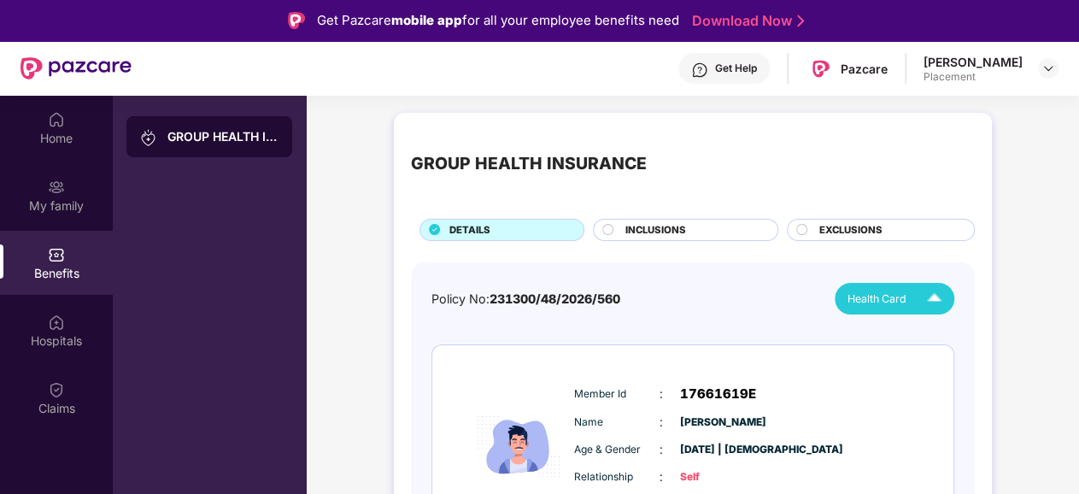
click at [900, 298] on div "Health Card" at bounding box center [898, 299] width 102 height 30
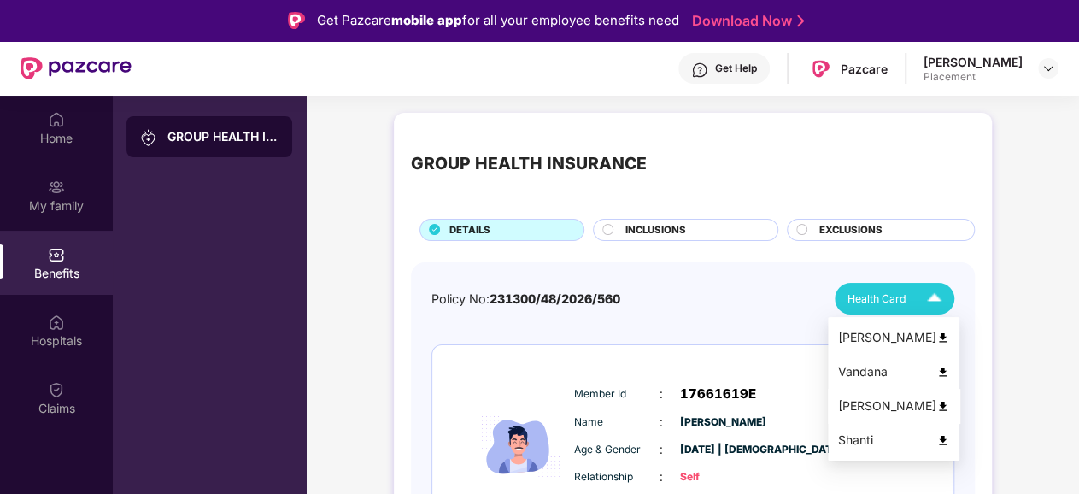
click at [869, 403] on div "[PERSON_NAME]" at bounding box center [893, 405] width 111 height 19
click at [896, 300] on span "Health Card" at bounding box center [876, 298] width 59 height 17
click at [853, 440] on div "Shanti" at bounding box center [893, 439] width 111 height 19
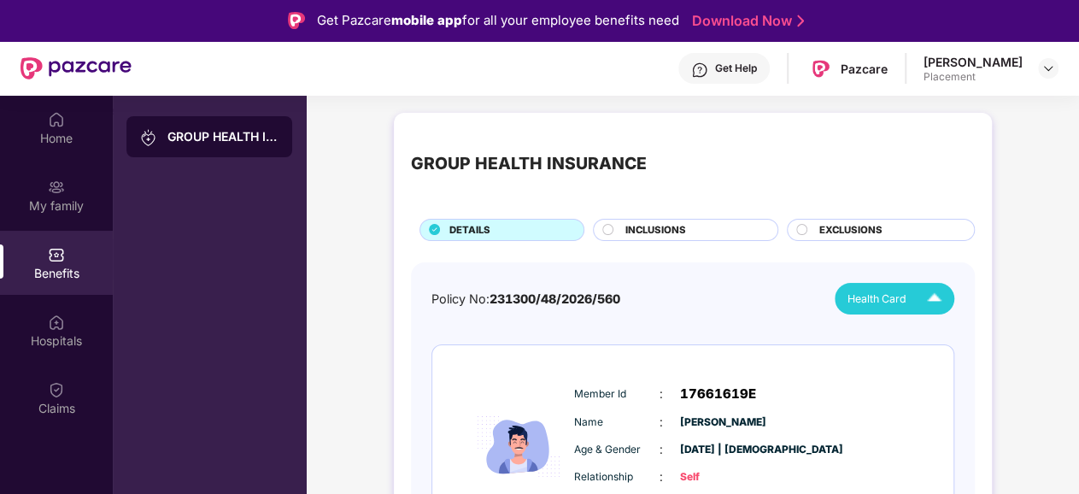
click at [903, 290] on div "Health Card" at bounding box center [898, 299] width 102 height 30
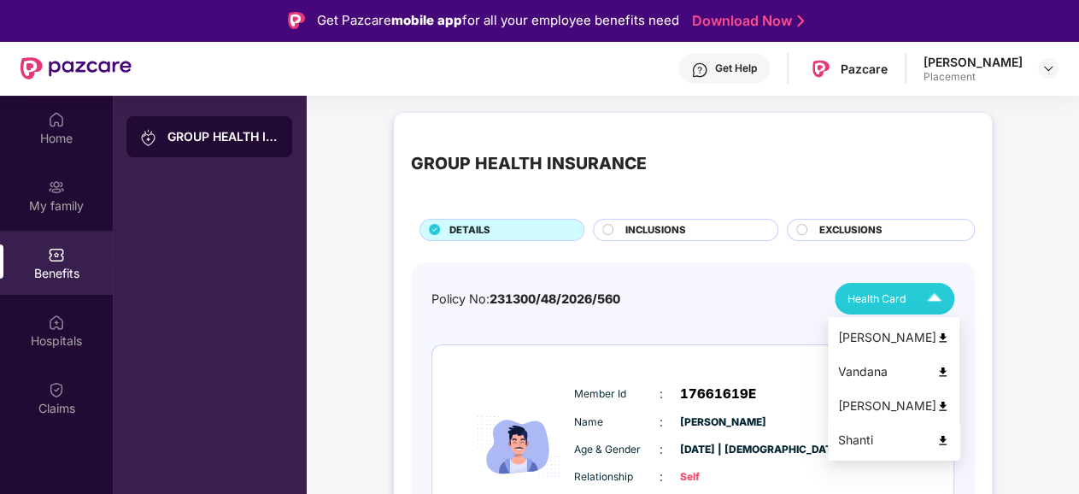
click at [874, 437] on div "Shanti" at bounding box center [893, 439] width 111 height 19
